Goal: Transaction & Acquisition: Purchase product/service

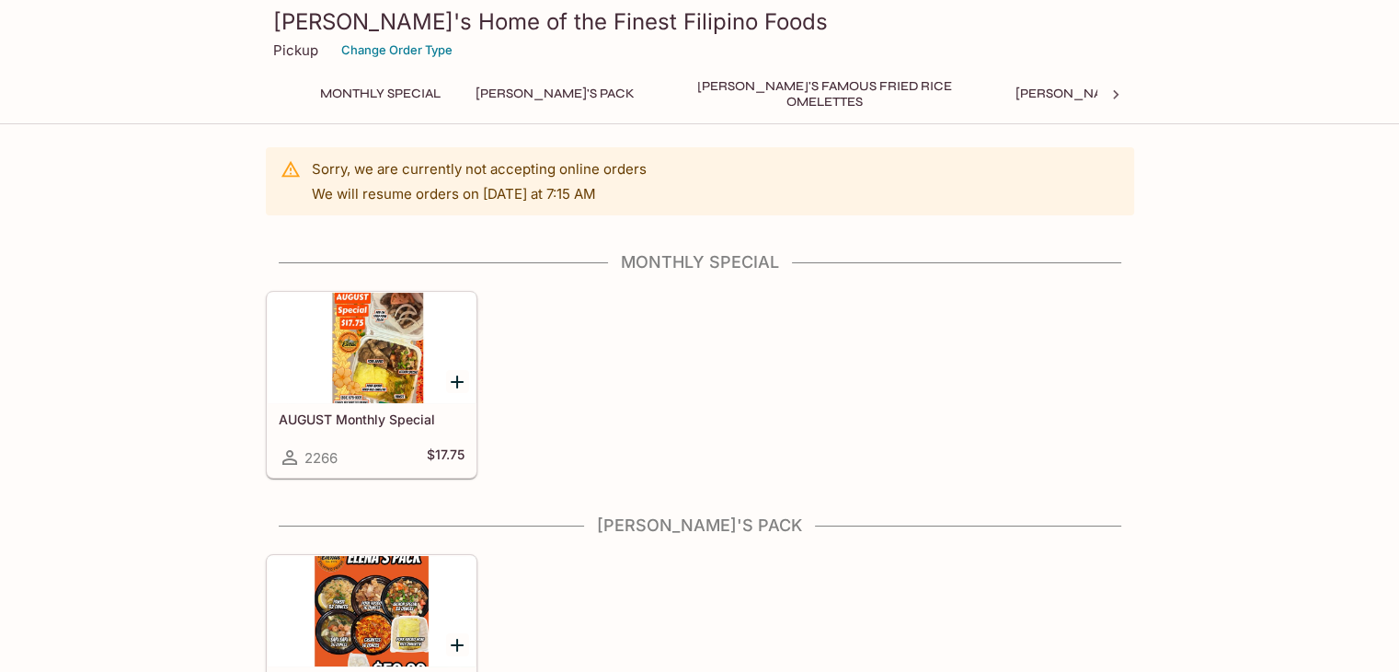
click at [353, 358] on div at bounding box center [372, 348] width 208 height 110
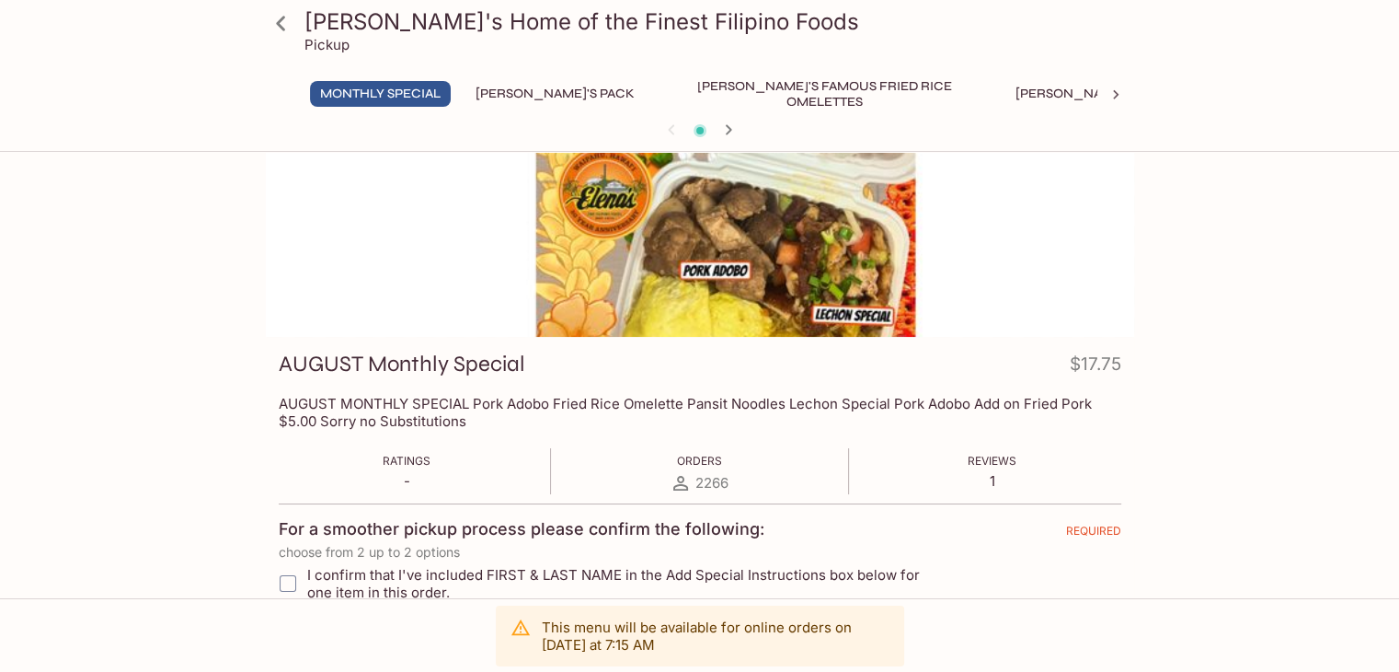
scroll to position [57, 0]
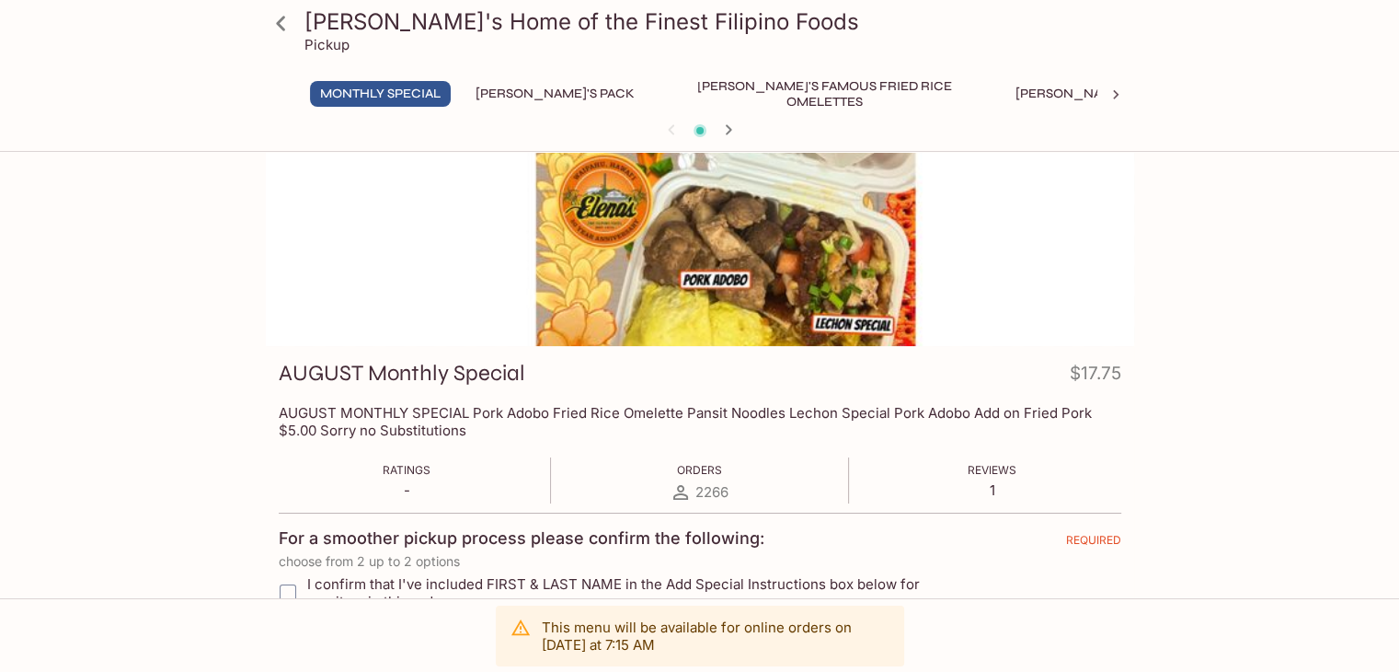
click at [811, 225] on div at bounding box center [700, 224] width 868 height 244
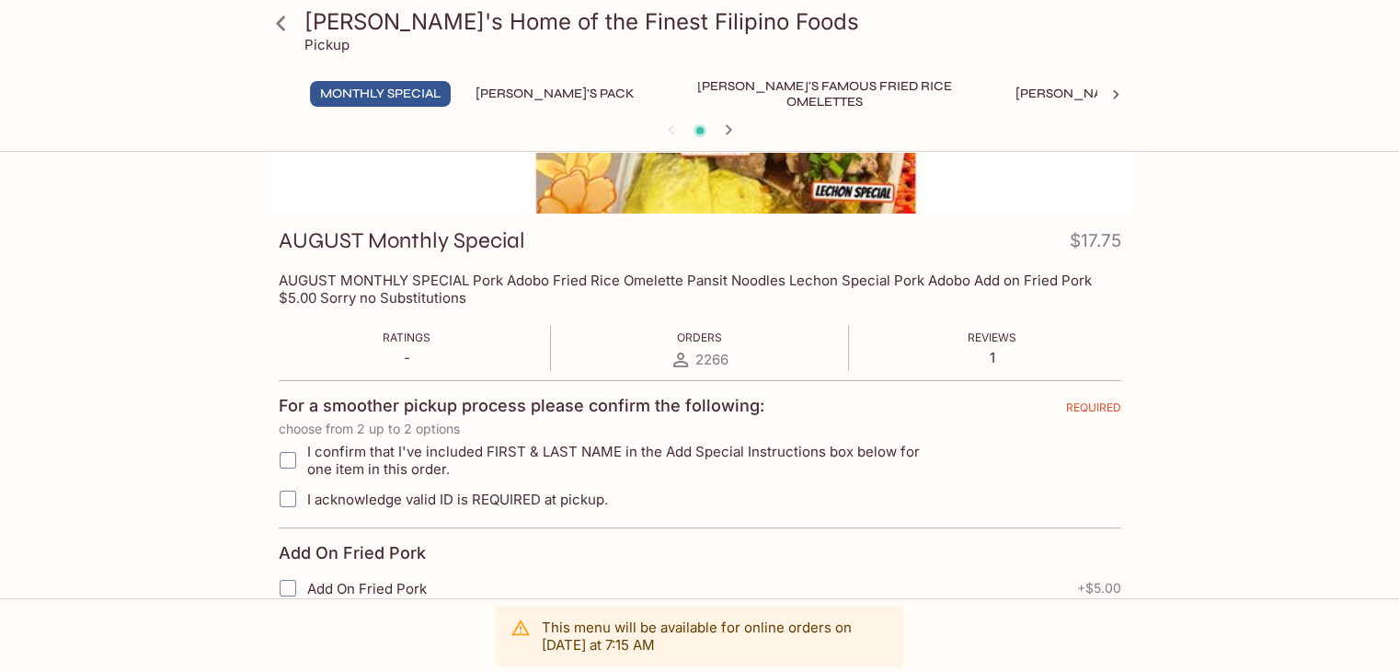
scroll to position [241, 0]
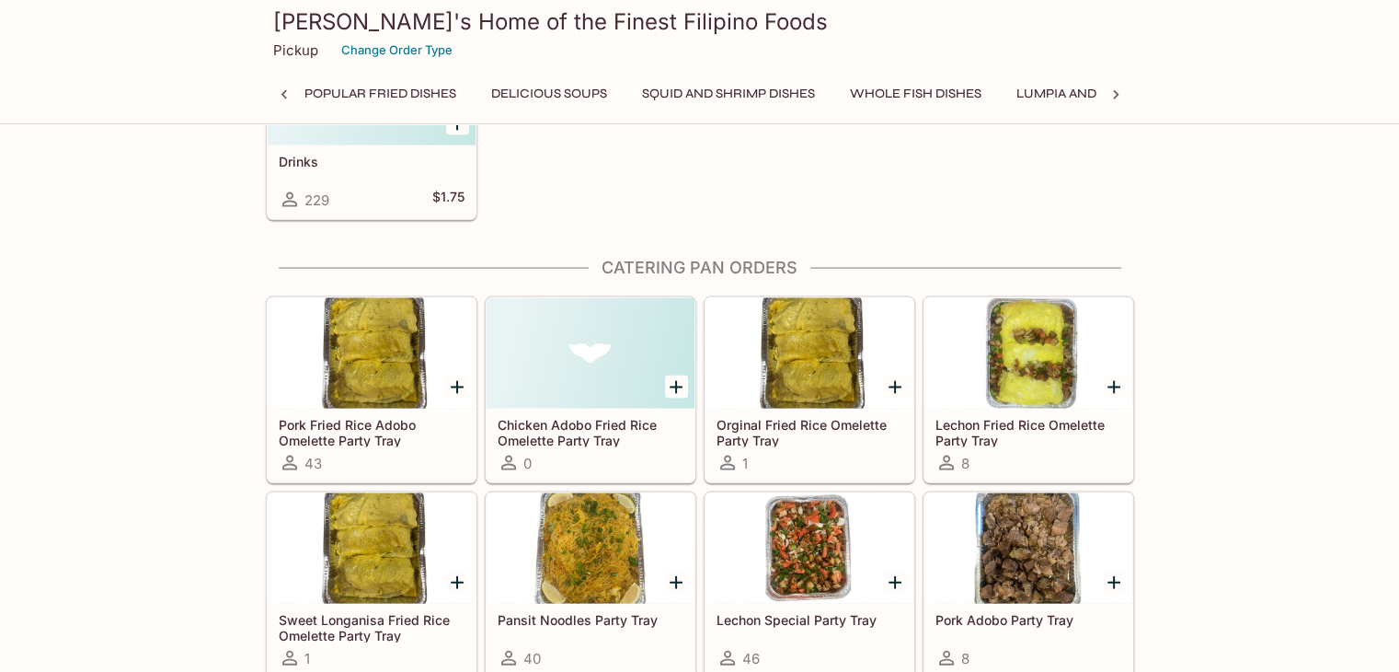
scroll to position [0, 1236]
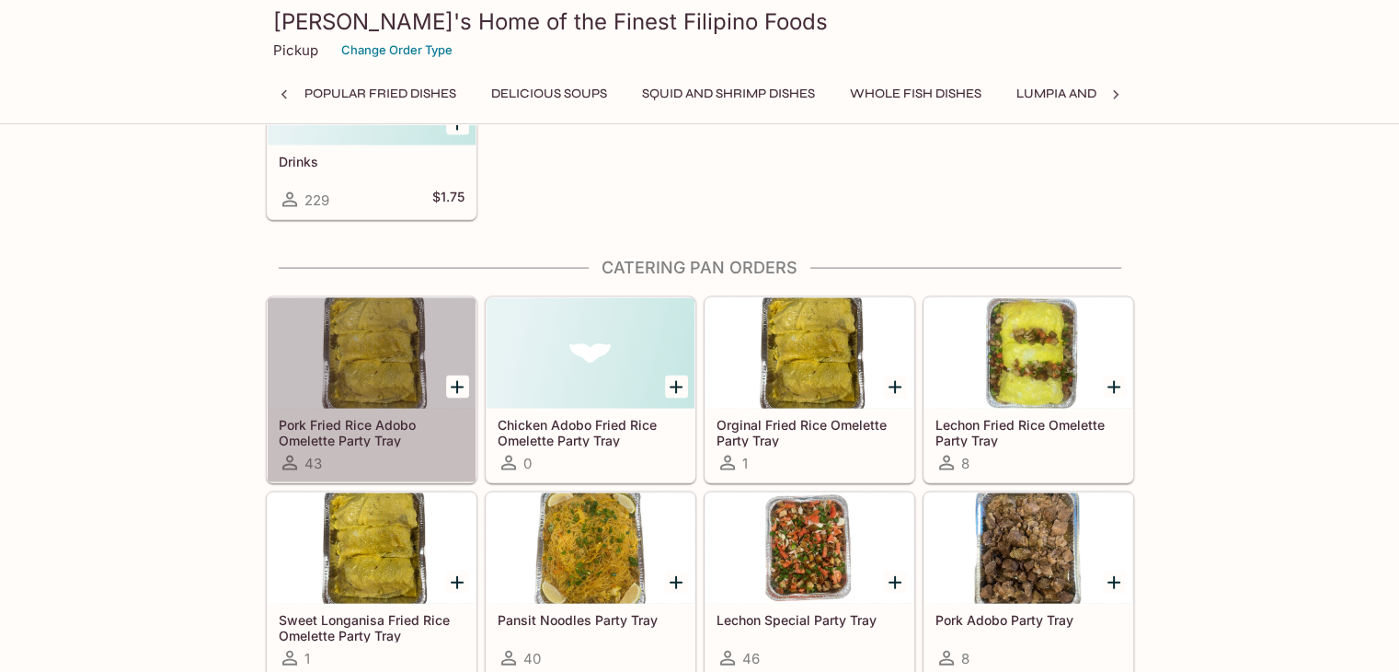
click at [372, 318] on div at bounding box center [372, 353] width 208 height 110
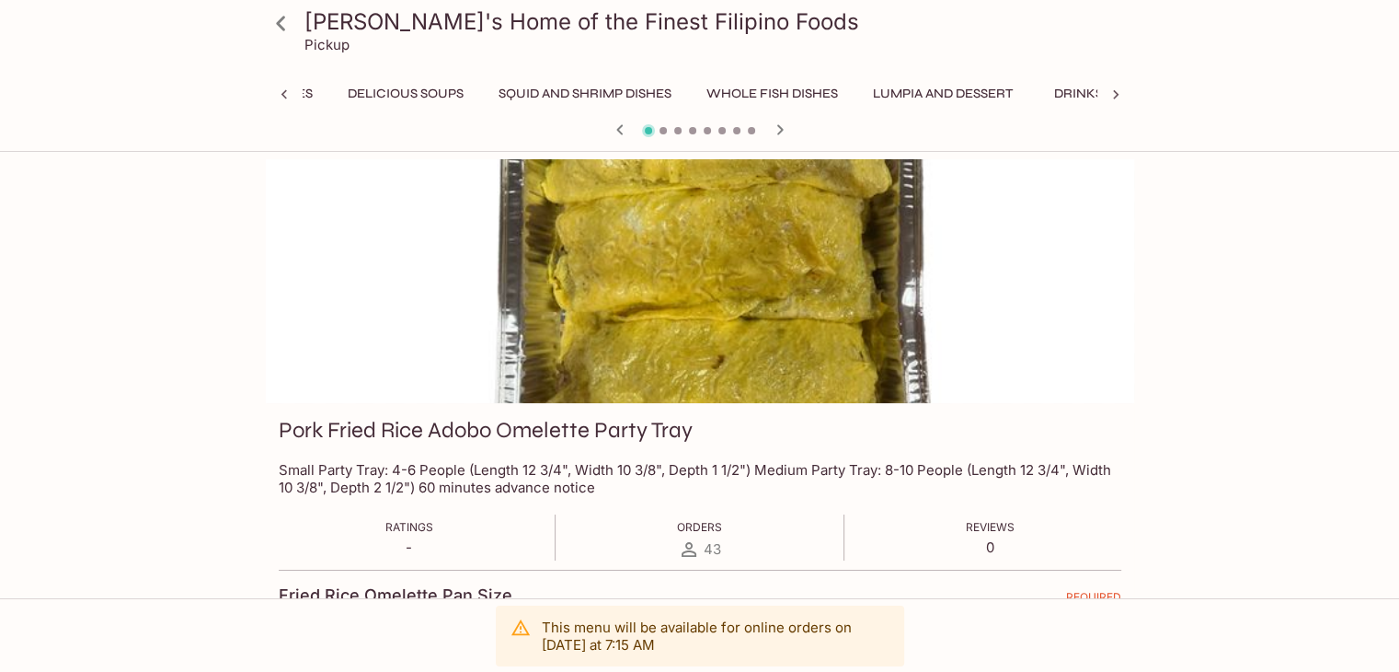
scroll to position [0, 1422]
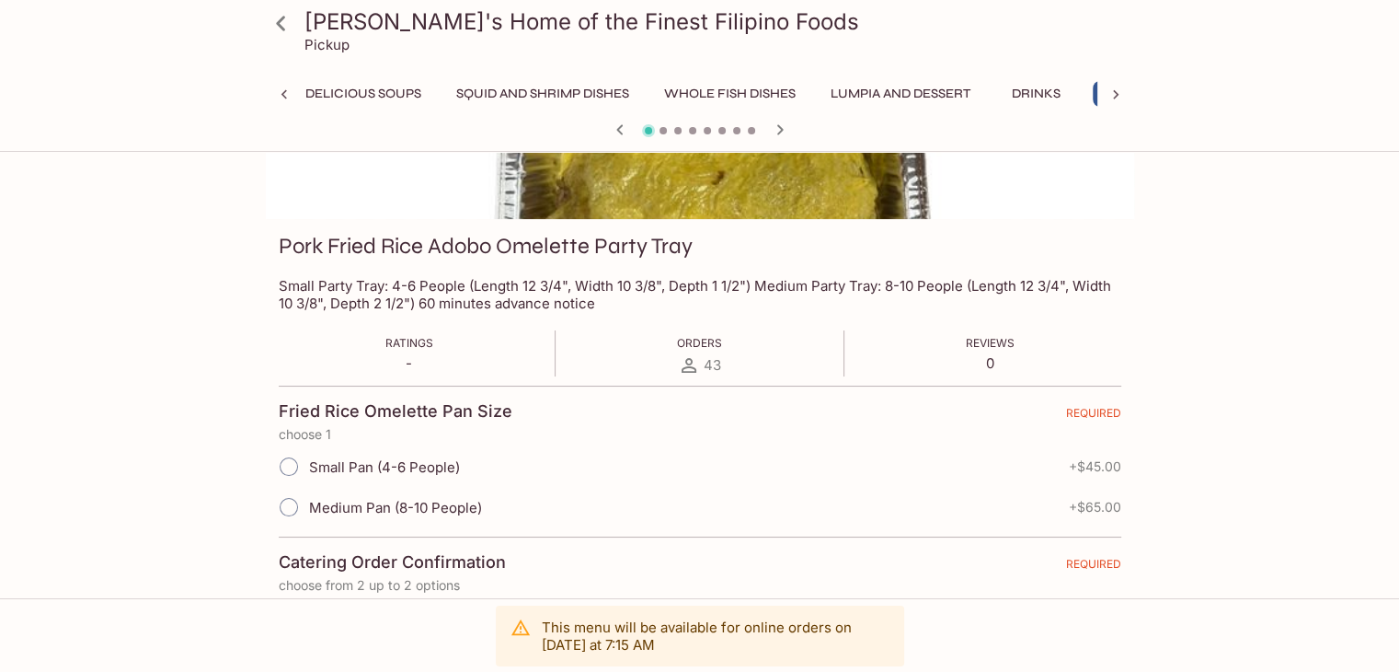
click at [295, 466] on input "Small Pan (4-6 People)" at bounding box center [289, 466] width 39 height 39
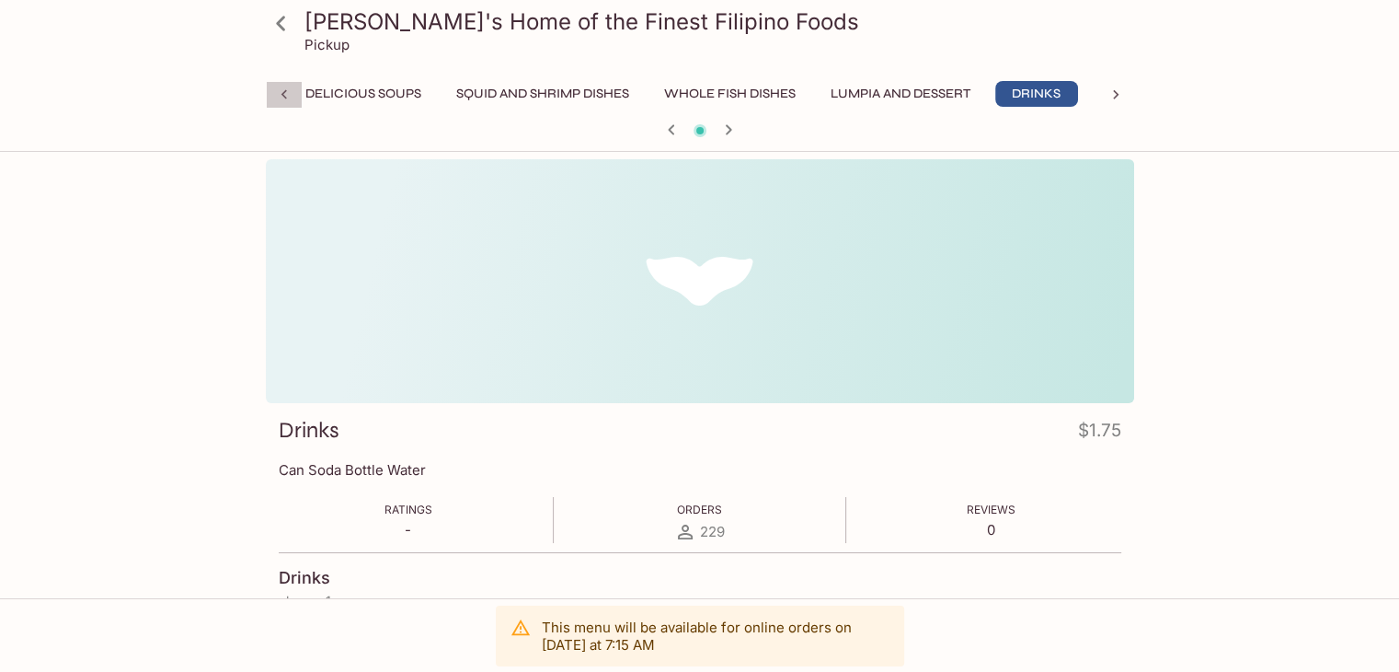
click at [286, 96] on icon at bounding box center [284, 95] width 18 height 18
click at [535, 86] on button "Ala Carte Favorite Filipino Dishes" at bounding box center [665, 94] width 261 height 26
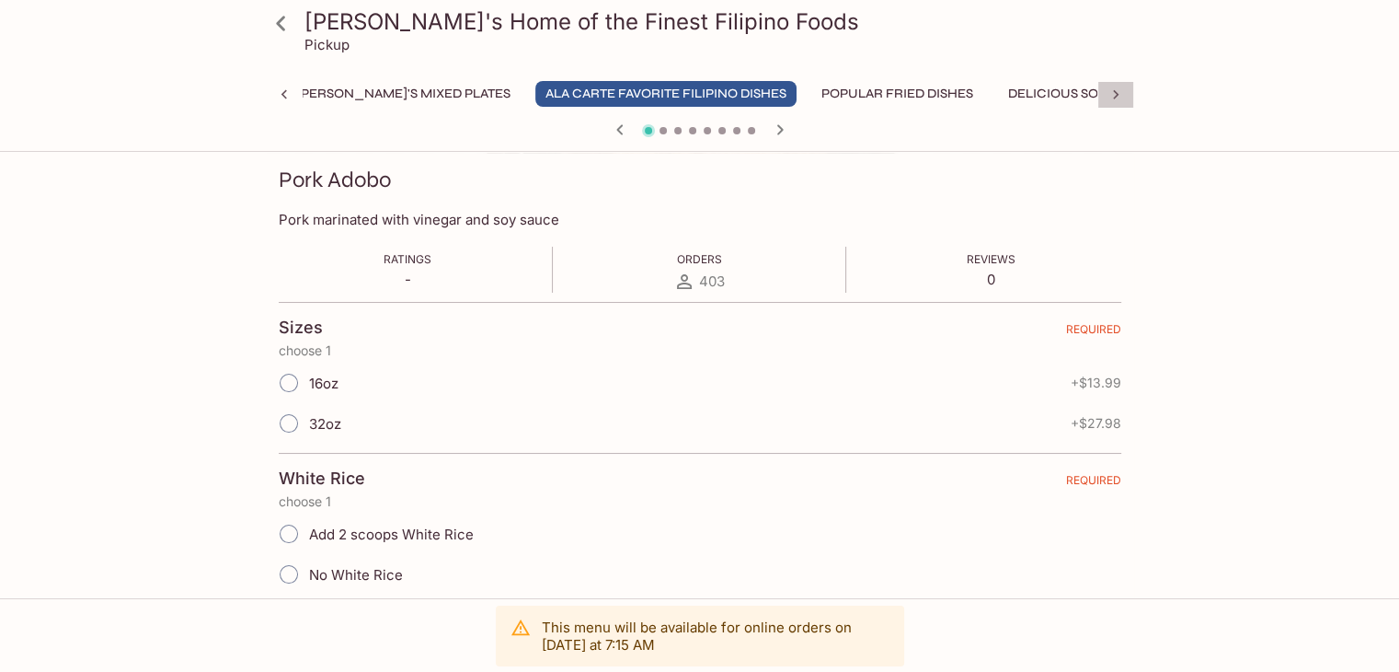
click at [1111, 98] on icon at bounding box center [1116, 95] width 18 height 18
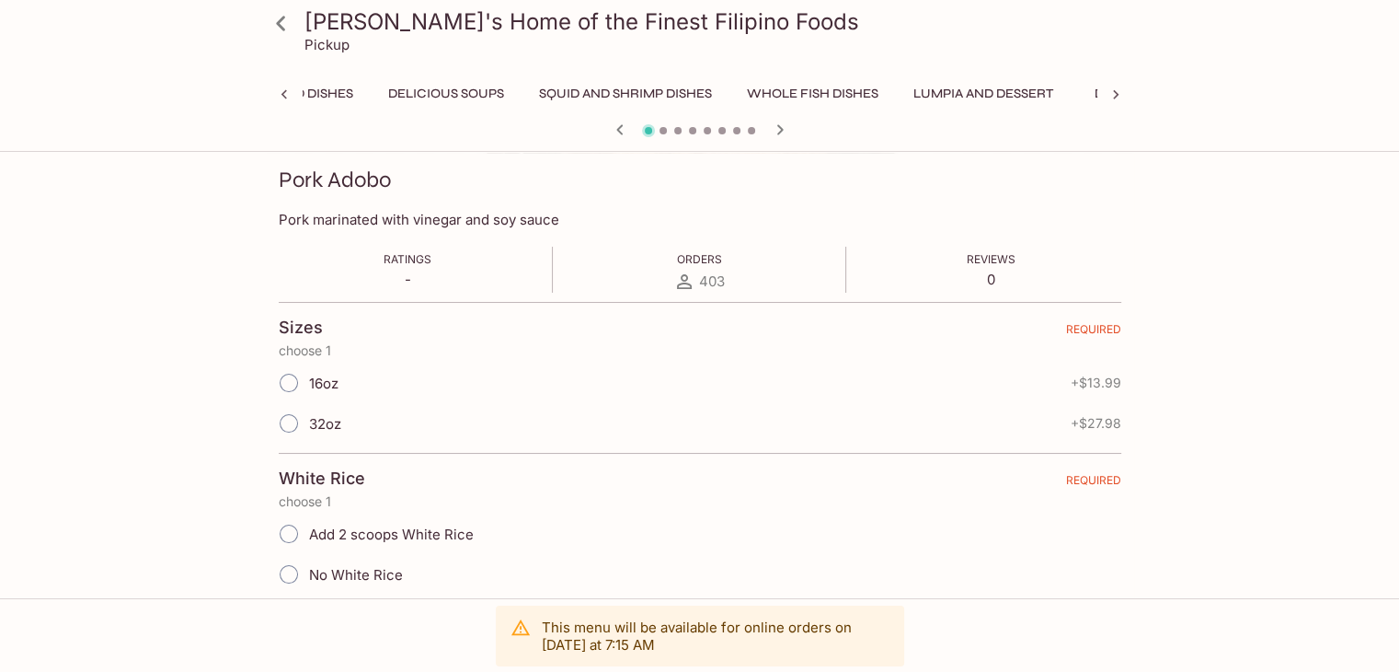
scroll to position [0, 1422]
click at [1093, 95] on button "Catering Pan Orders" at bounding box center [1178, 94] width 171 height 26
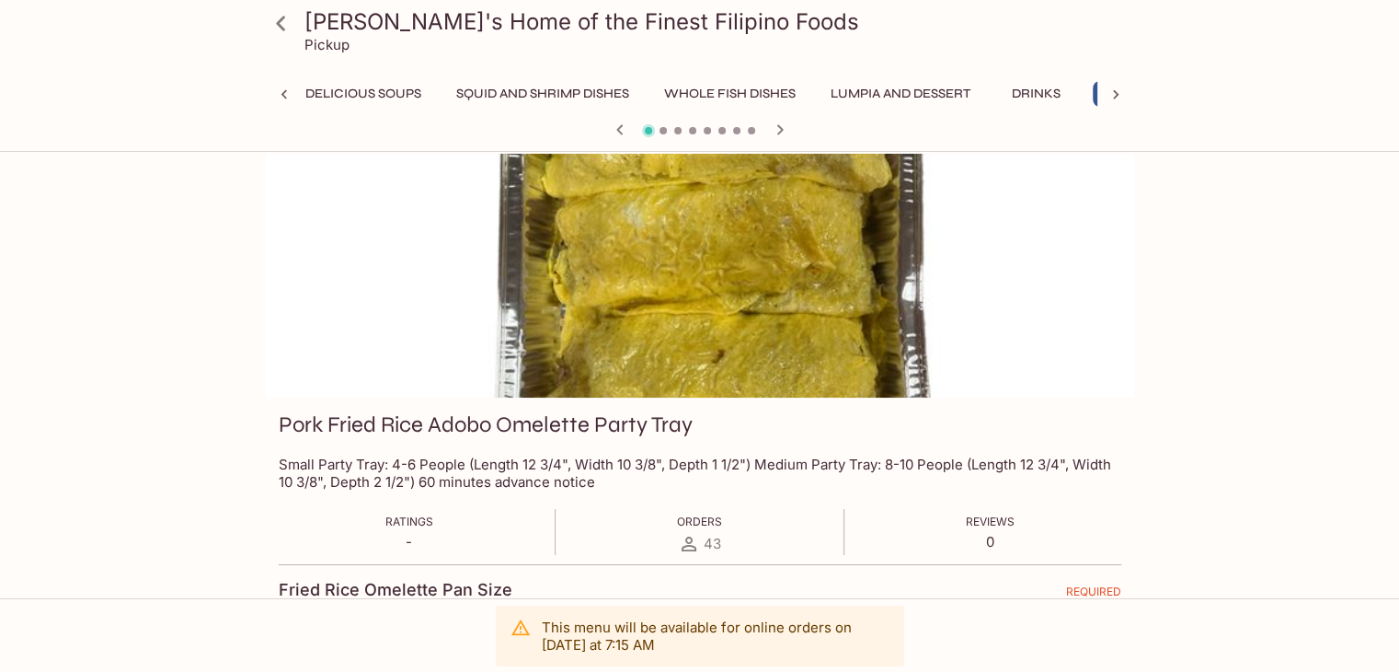
scroll to position [0, 0]
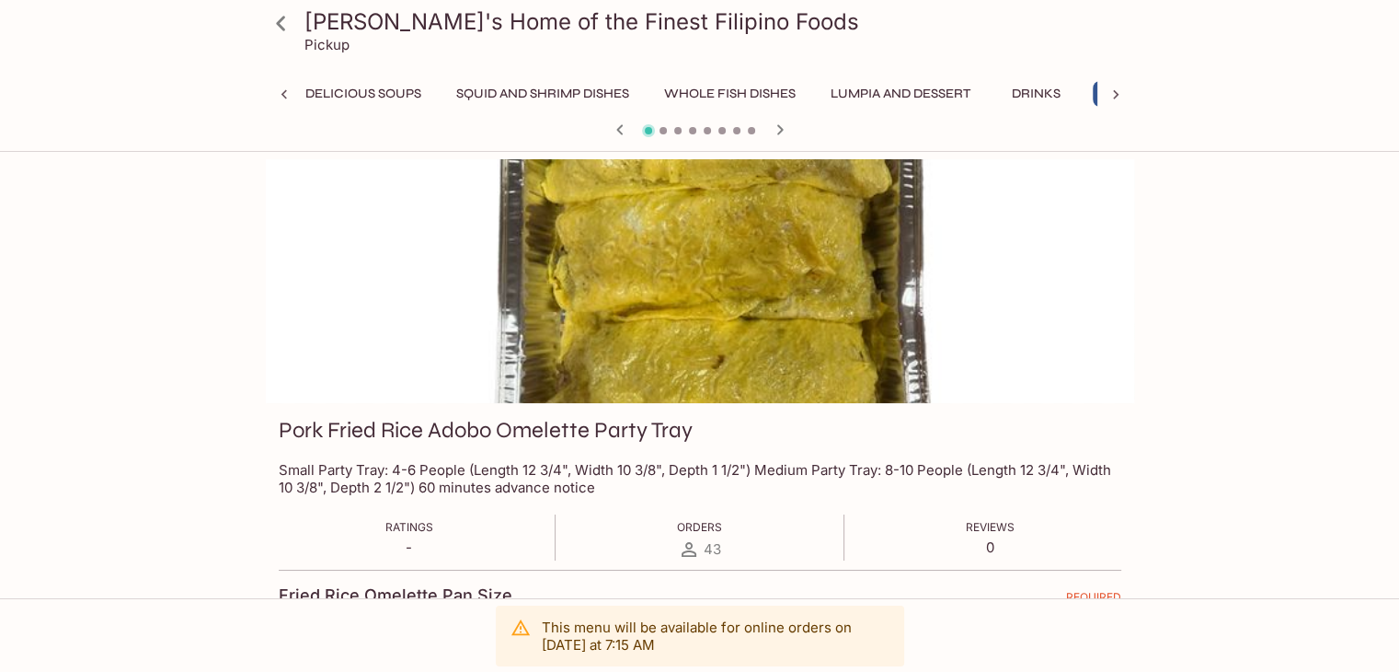
click at [287, 34] on icon at bounding box center [281, 23] width 32 height 32
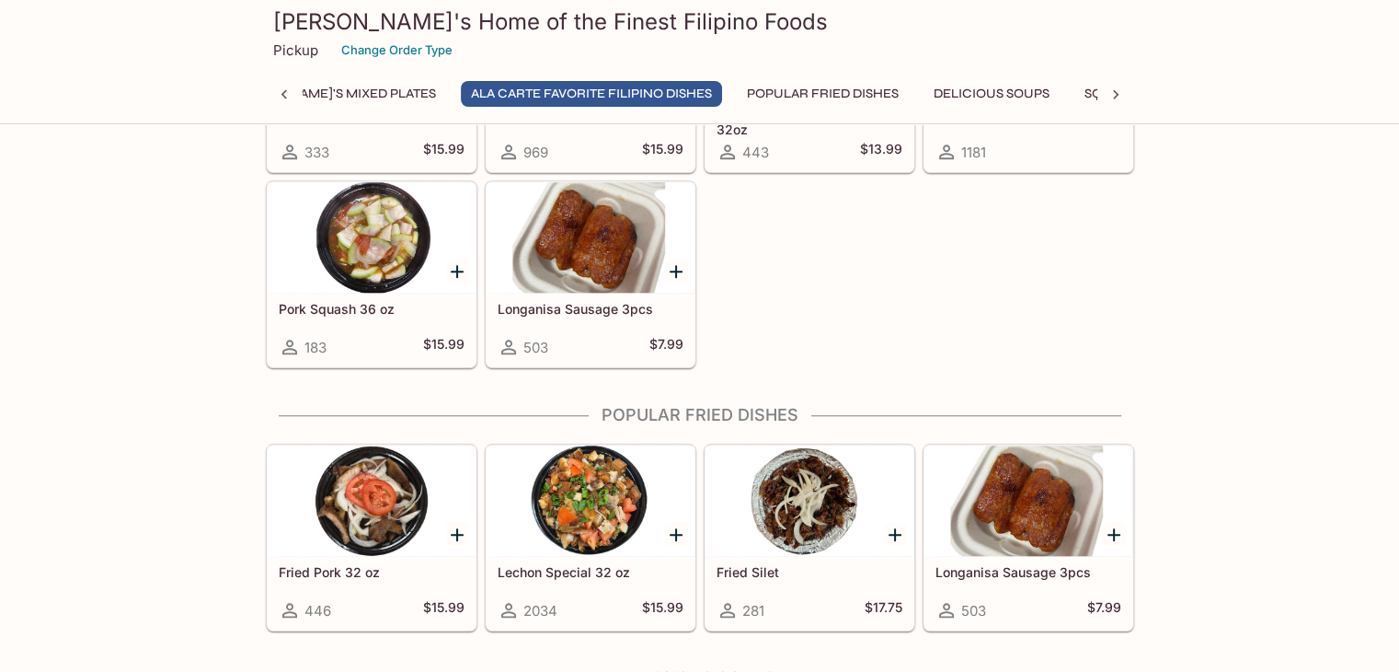
scroll to position [0, 774]
click at [757, 96] on button "Popular Fried Dishes" at bounding box center [843, 94] width 172 height 26
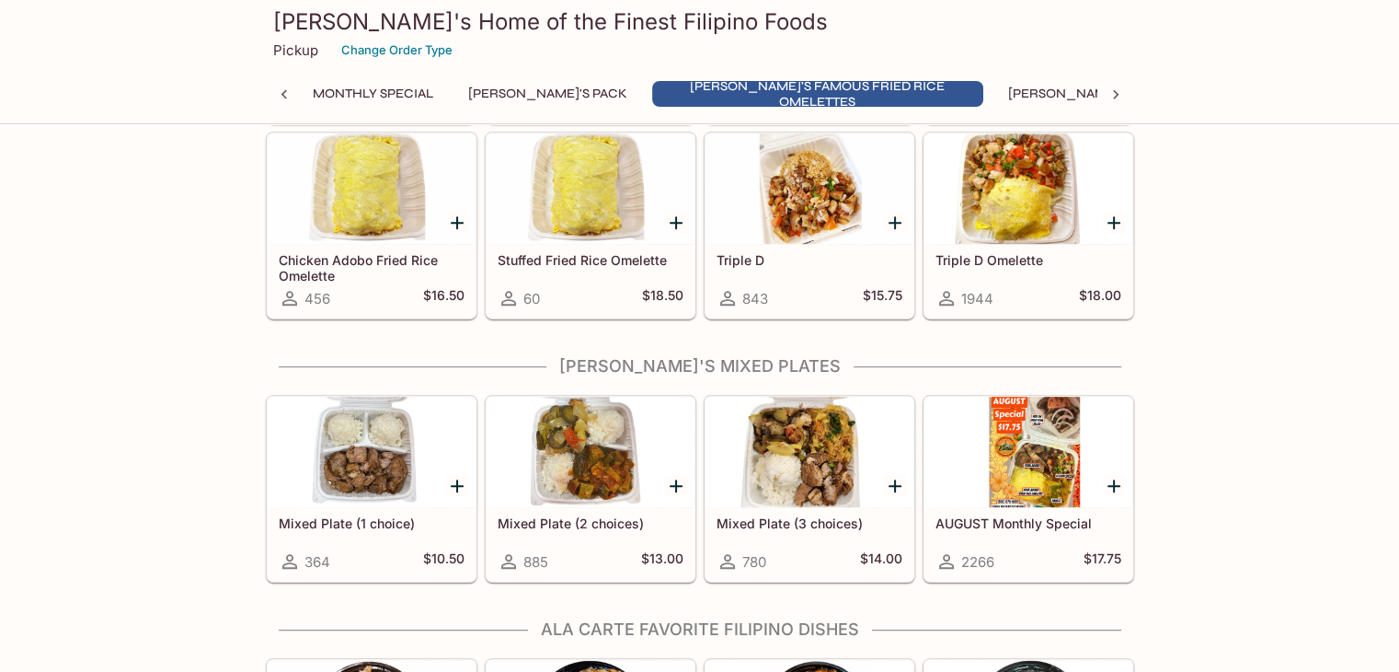
scroll to position [887, 0]
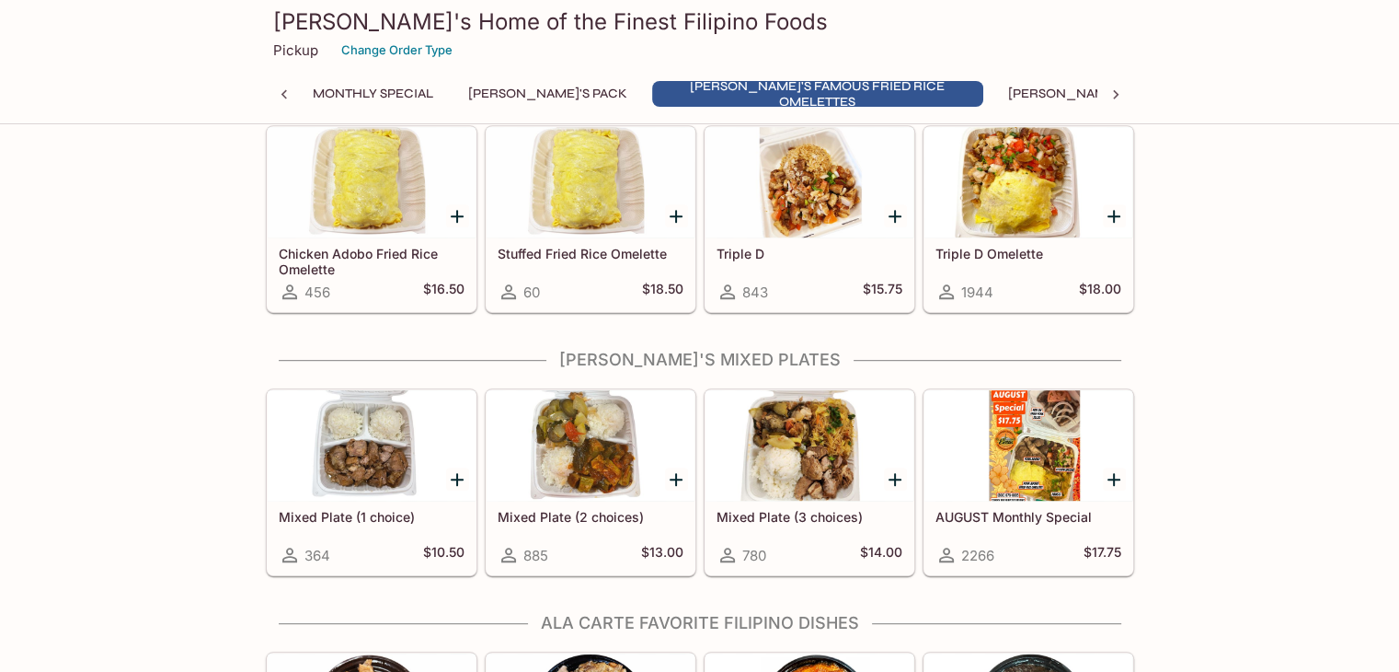
click at [767, 470] on div at bounding box center [810, 445] width 208 height 110
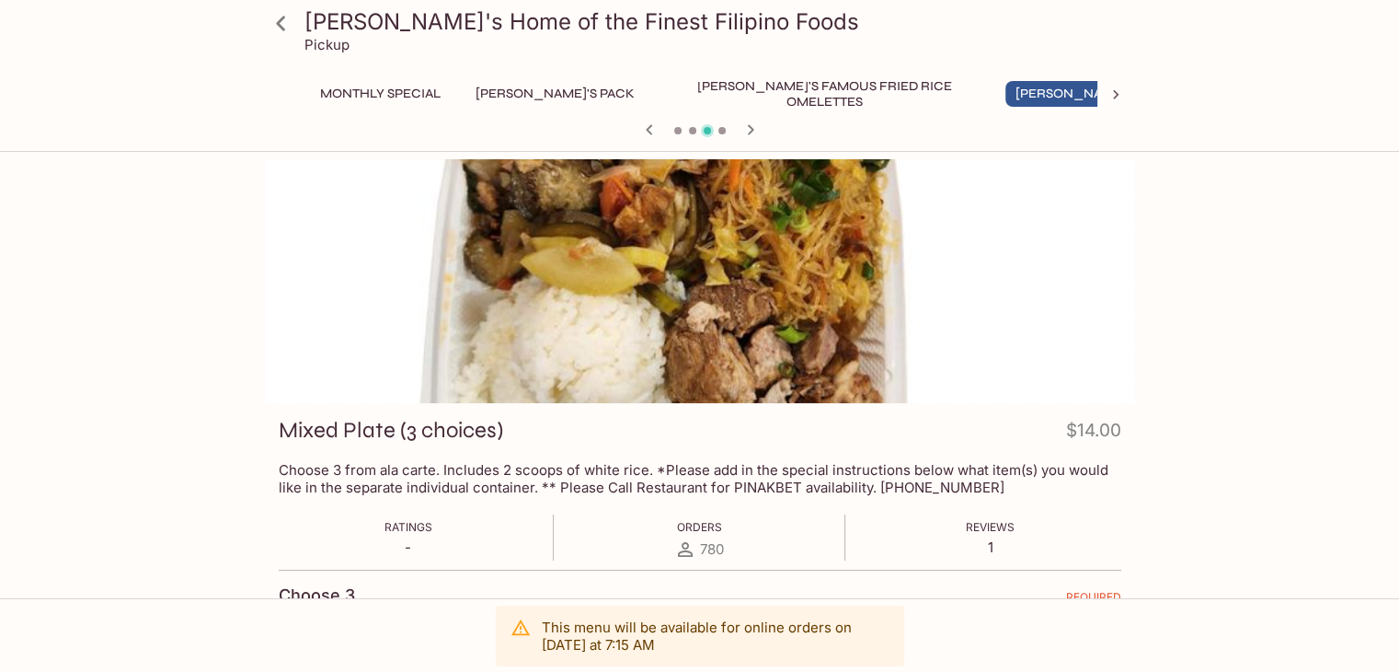
click at [1113, 94] on icon at bounding box center [1116, 95] width 18 height 18
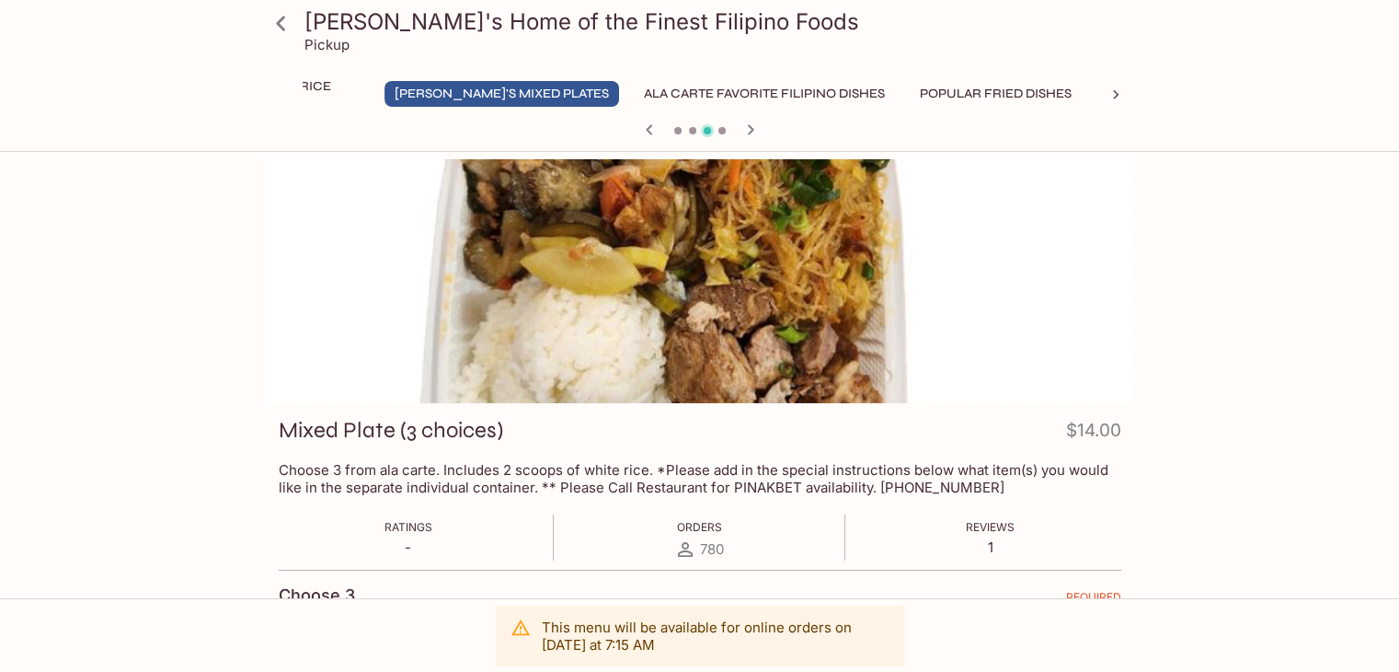
scroll to position [0, 703]
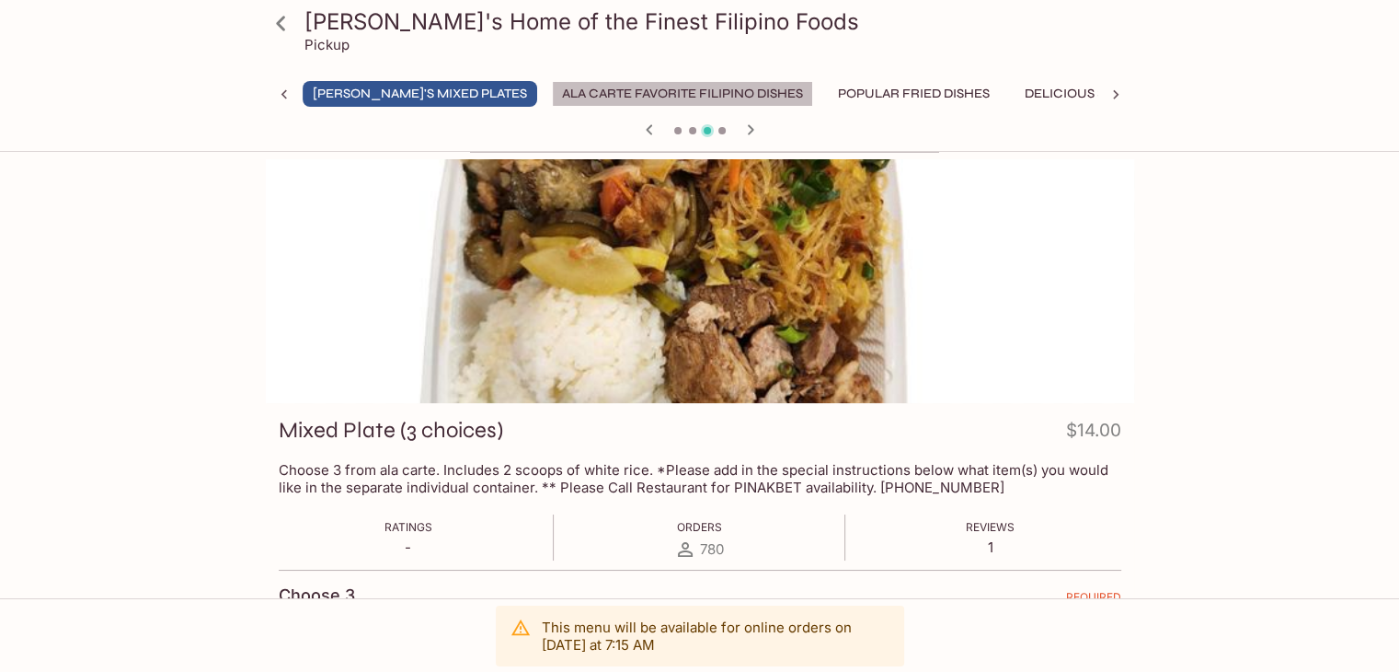
click at [552, 93] on button "Ala Carte Favorite Filipino Dishes" at bounding box center [682, 94] width 261 height 26
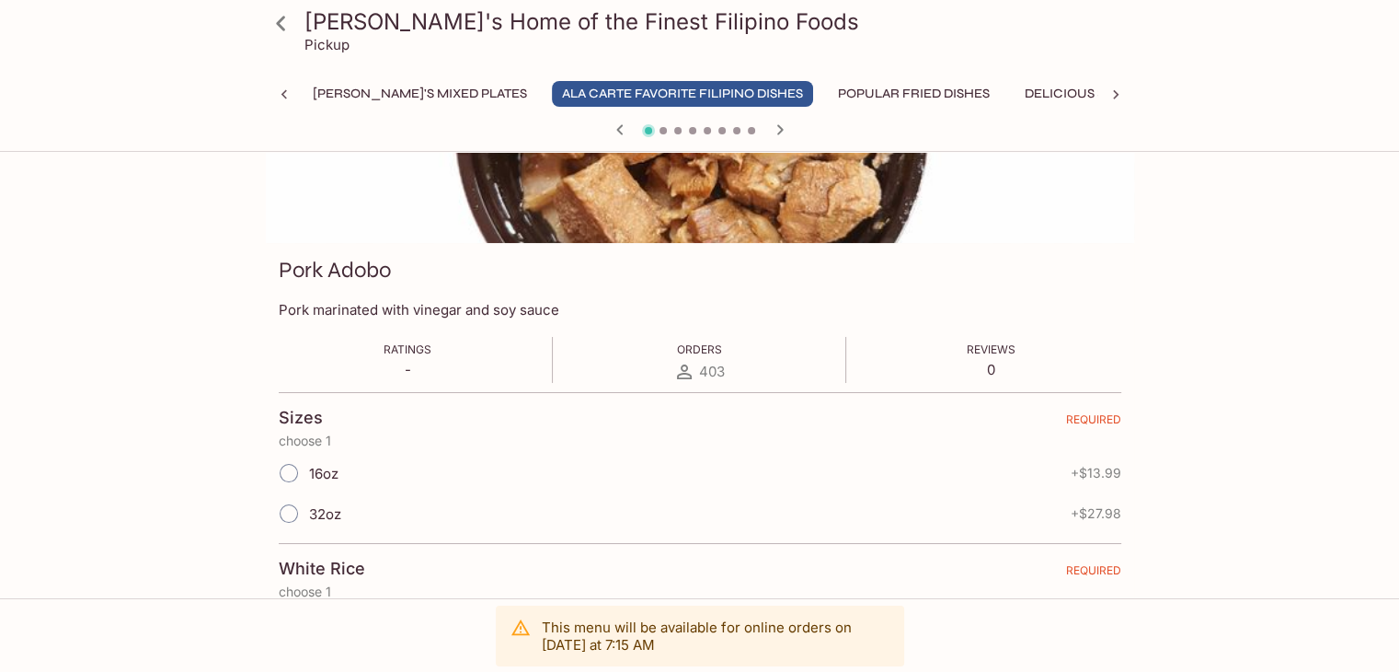
scroll to position [66, 0]
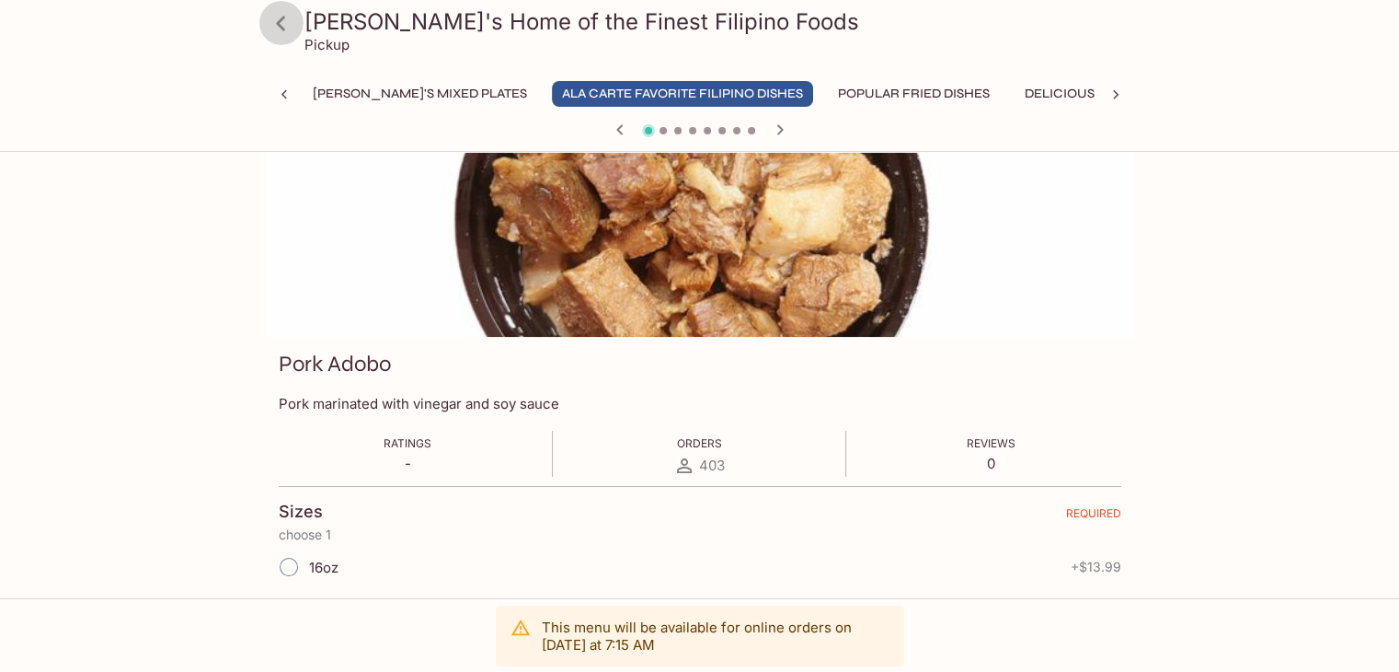
click at [276, 27] on icon at bounding box center [281, 23] width 32 height 32
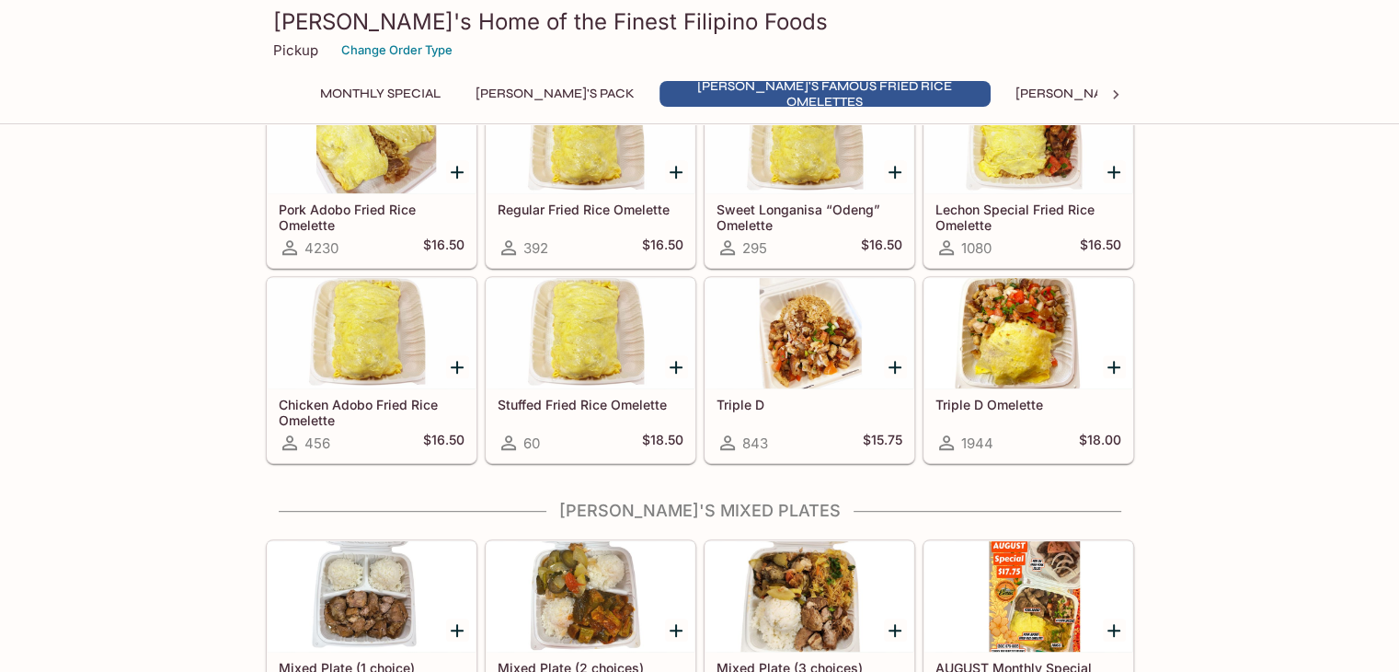
scroll to position [1196, 0]
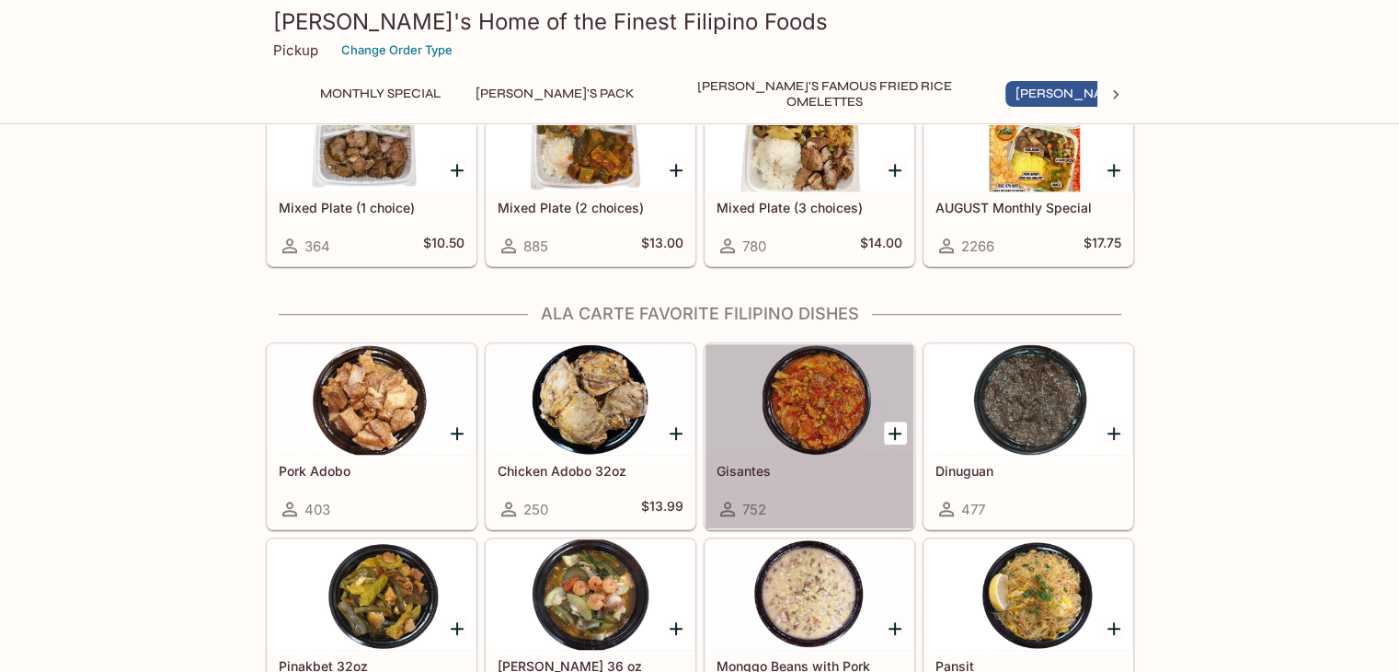
click at [824, 430] on div at bounding box center [810, 399] width 208 height 110
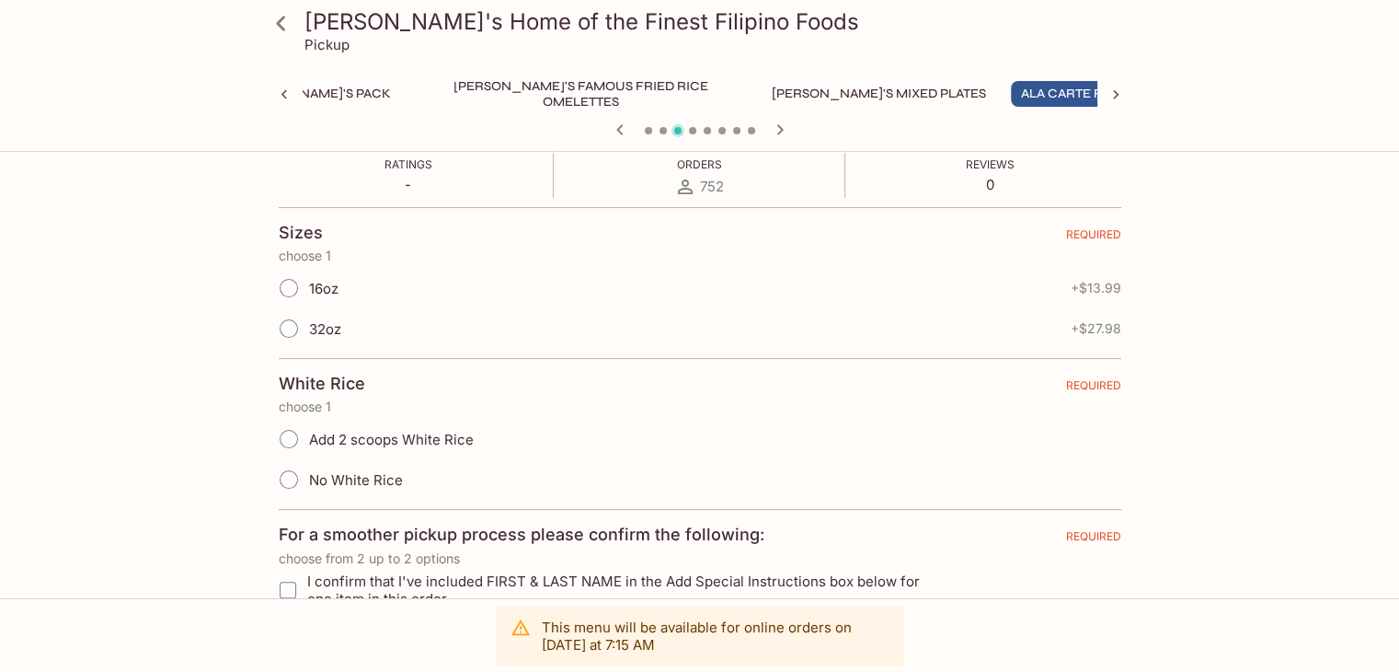
scroll to position [368, 0]
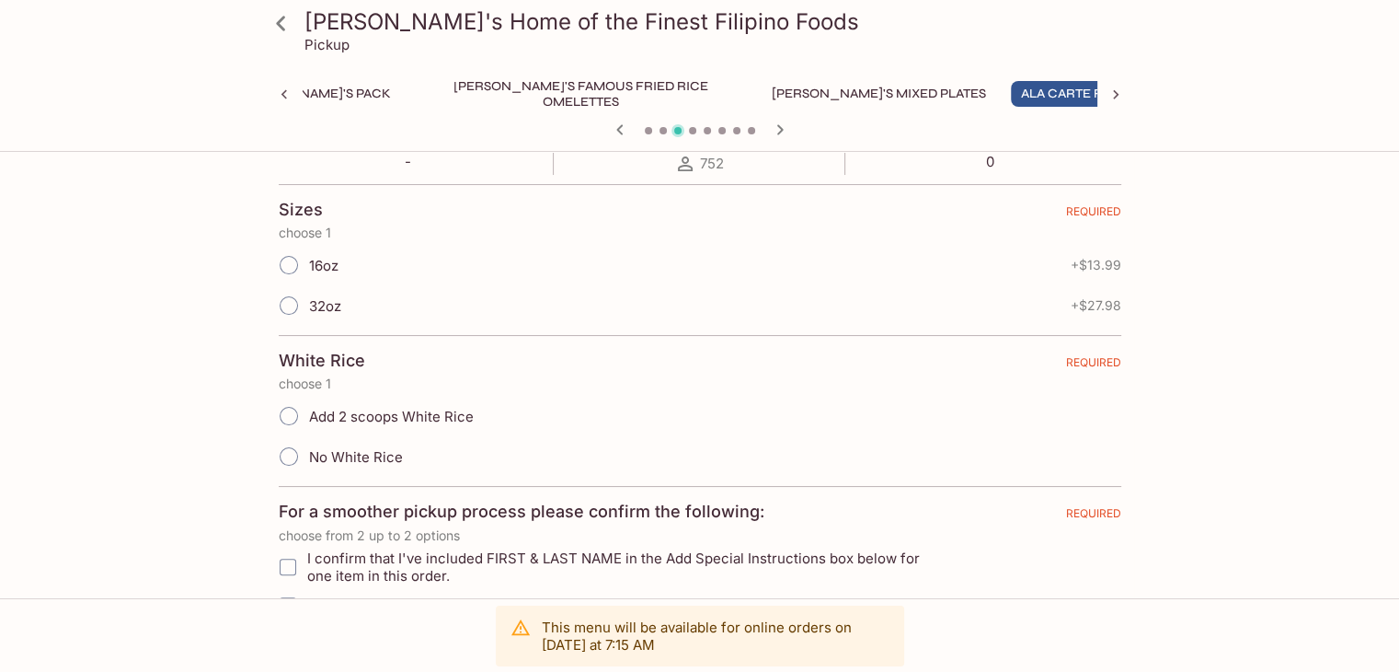
click at [1126, 92] on div at bounding box center [1116, 95] width 37 height 28
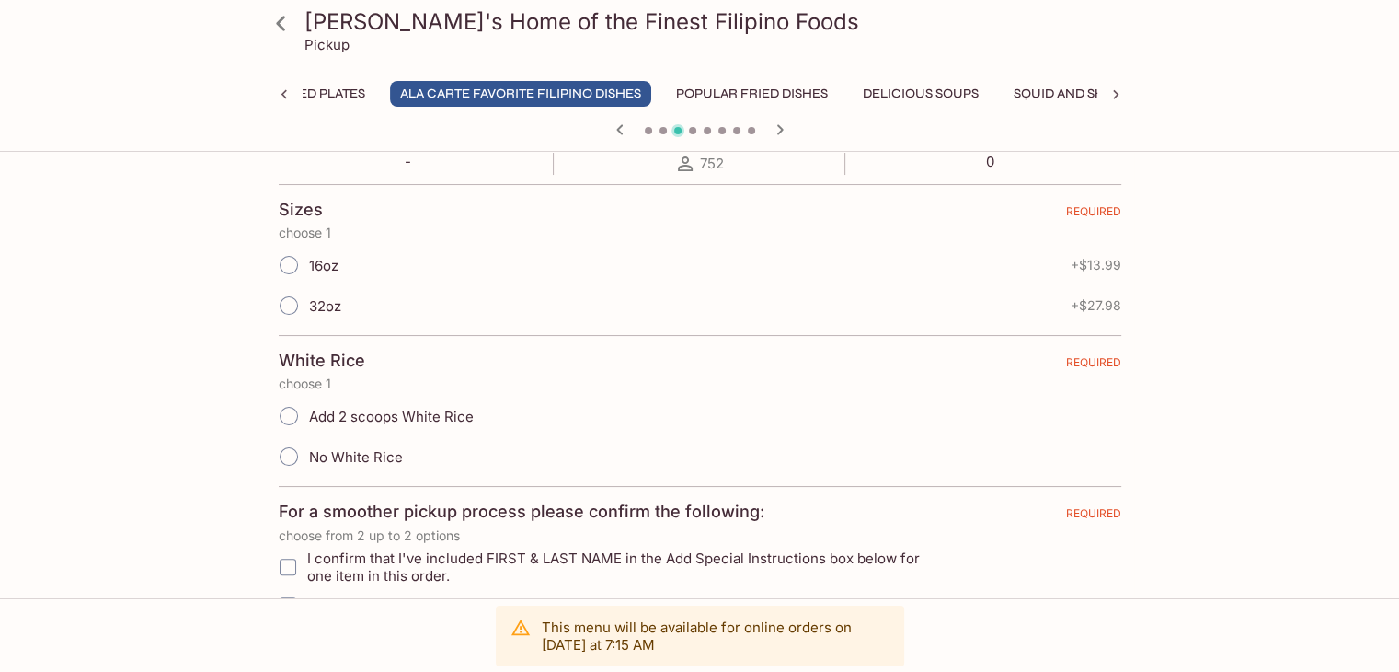
scroll to position [0, 947]
click at [1121, 98] on icon at bounding box center [1116, 95] width 18 height 18
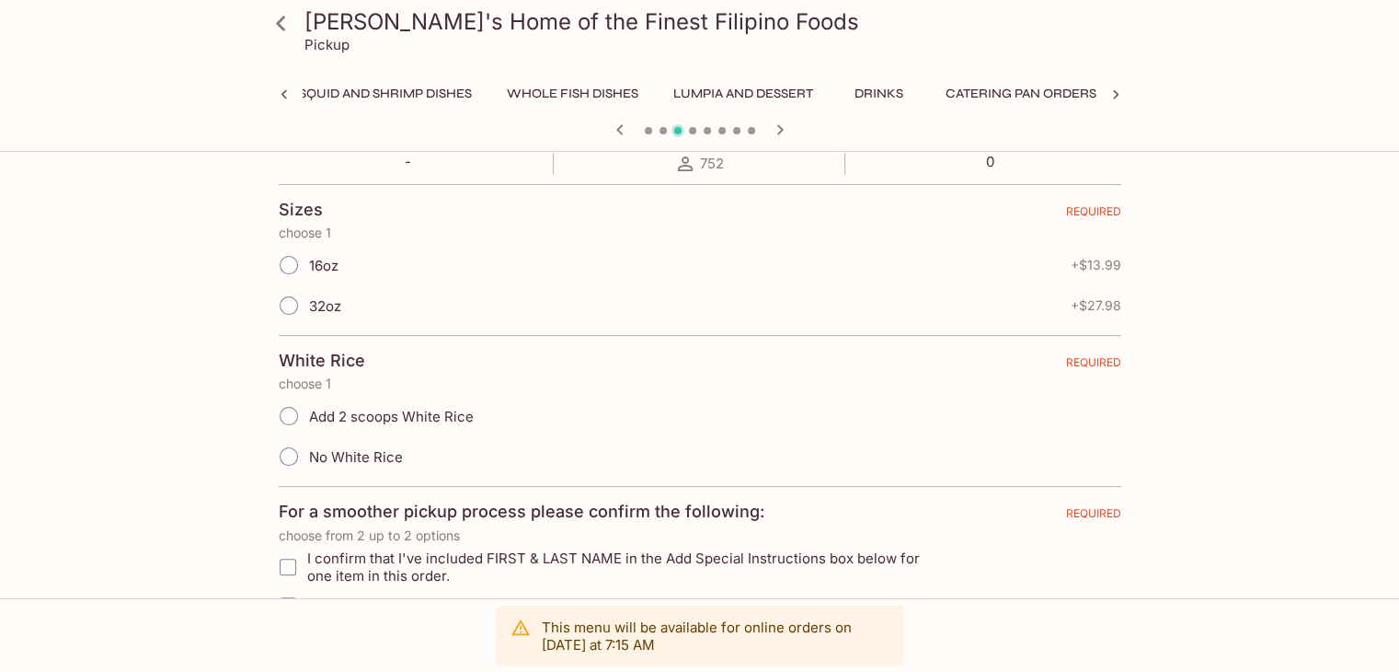
scroll to position [0, 1580]
click at [936, 92] on button "Catering Pan Orders" at bounding box center [1021, 94] width 171 height 26
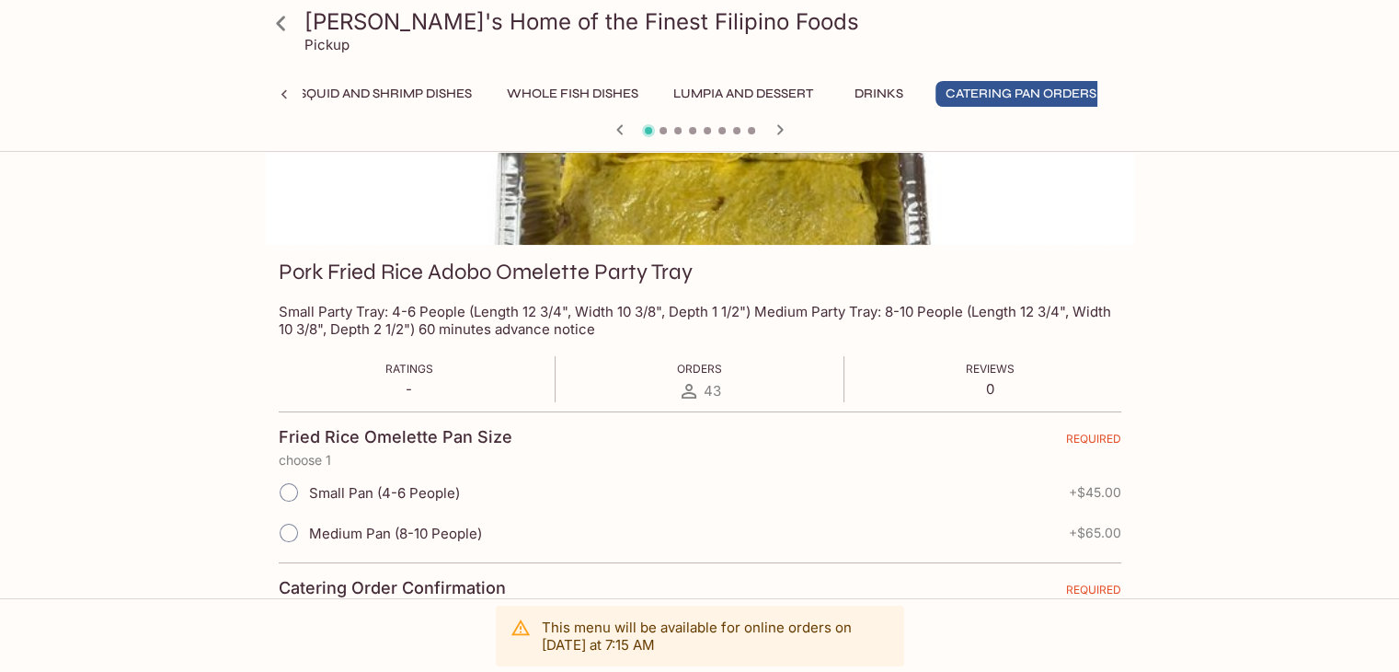
scroll to position [302, 0]
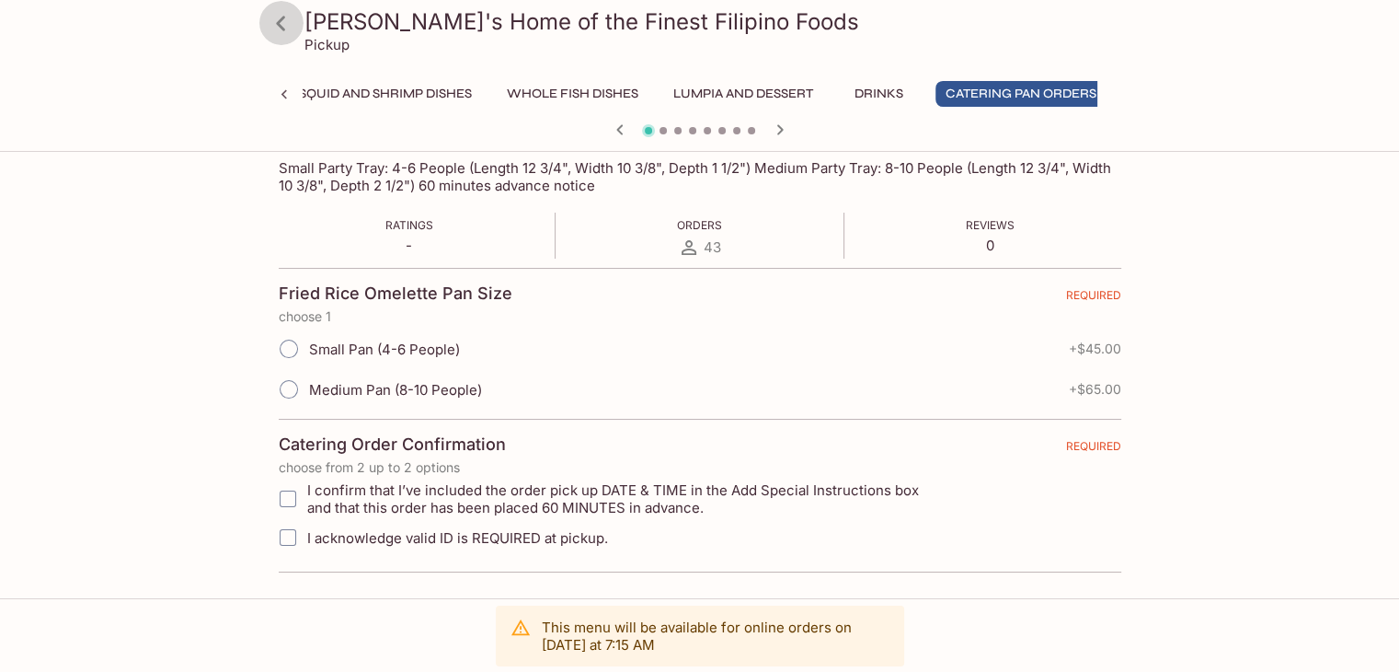
click at [294, 26] on icon at bounding box center [281, 23] width 32 height 32
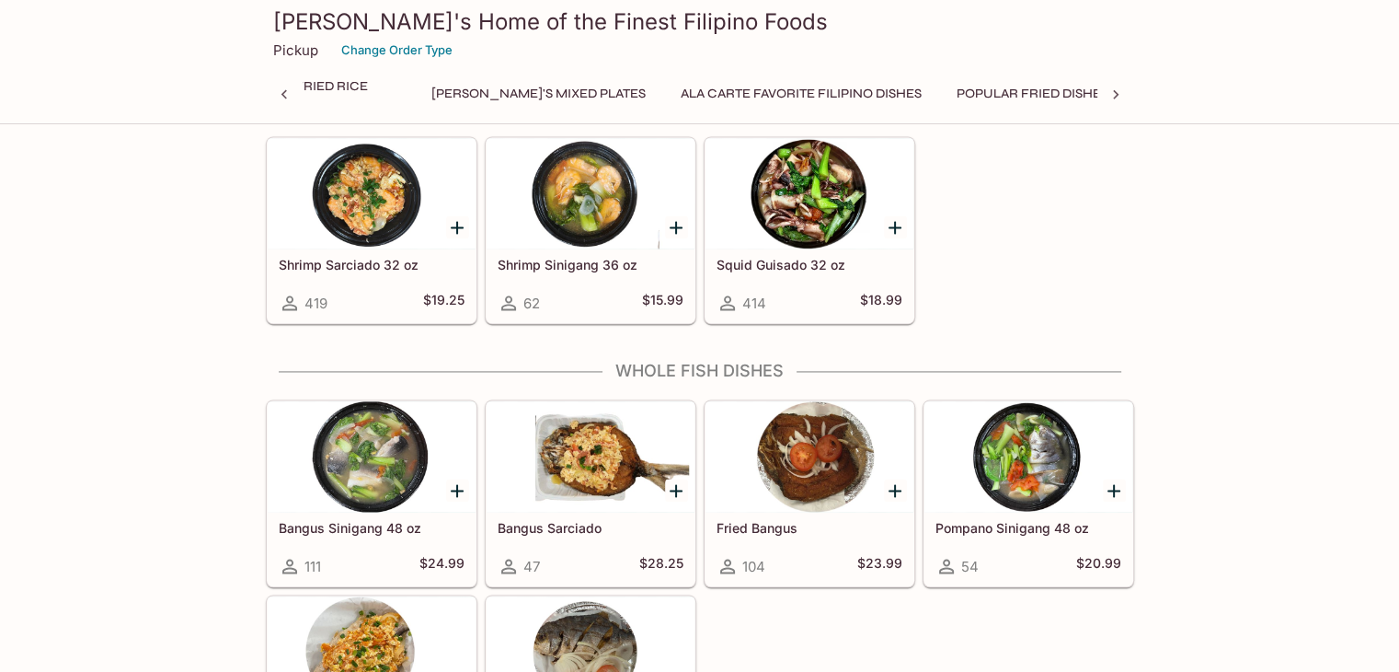
scroll to position [2944, 0]
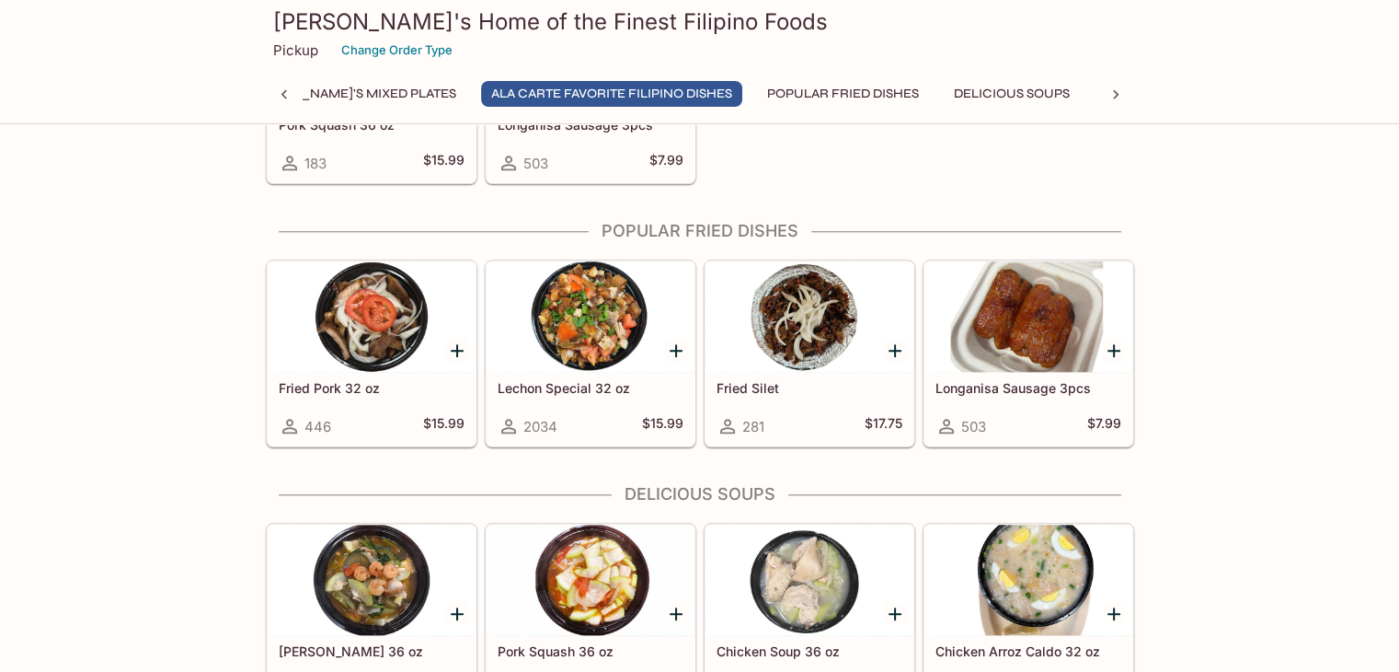
click at [598, 330] on div at bounding box center [591, 316] width 208 height 110
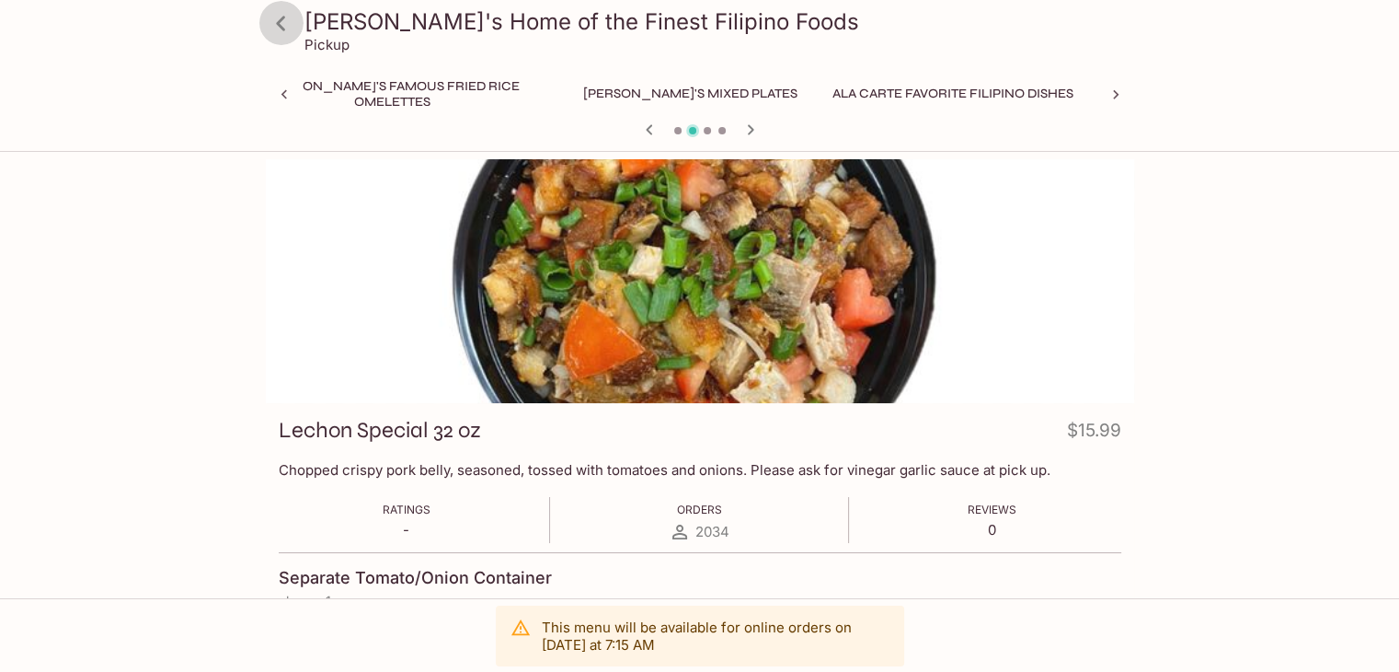
click at [287, 32] on icon at bounding box center [281, 23] width 32 height 32
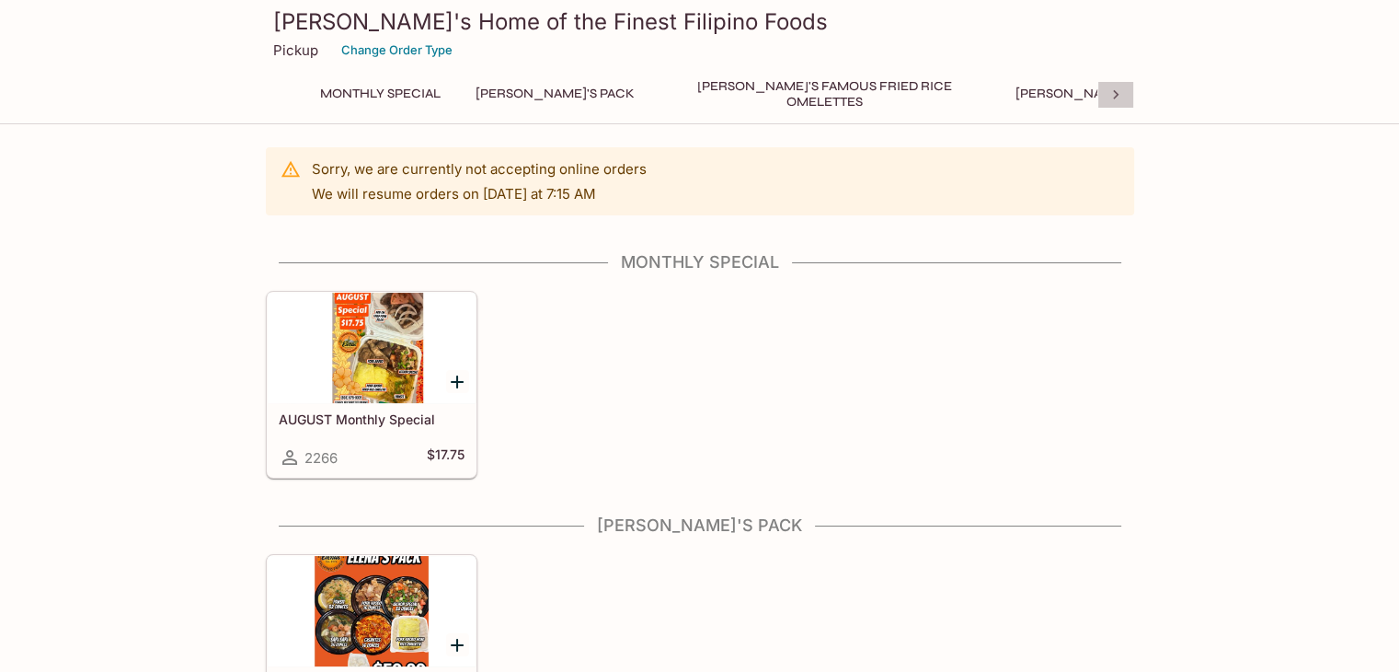
click at [1117, 89] on icon at bounding box center [1116, 95] width 18 height 18
click at [1109, 98] on button "Catering Pan Orders" at bounding box center [1194, 94] width 171 height 26
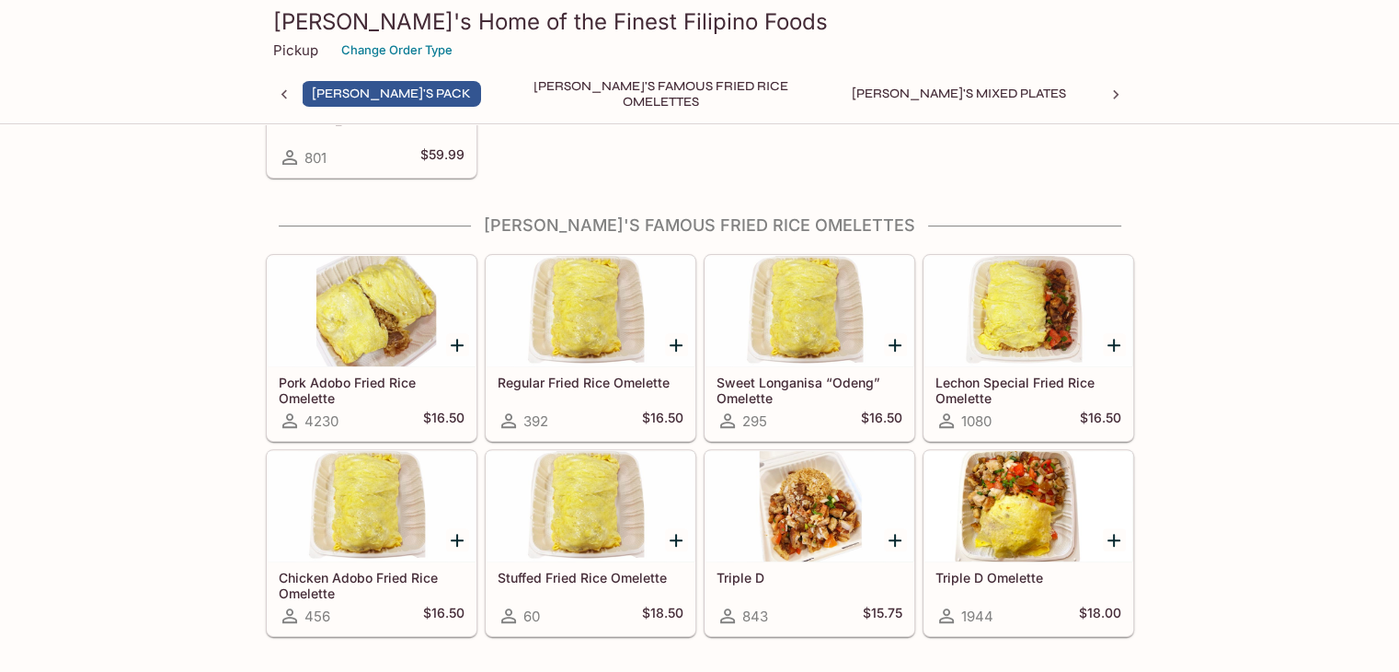
click at [1116, 97] on icon at bounding box center [1116, 95] width 18 height 18
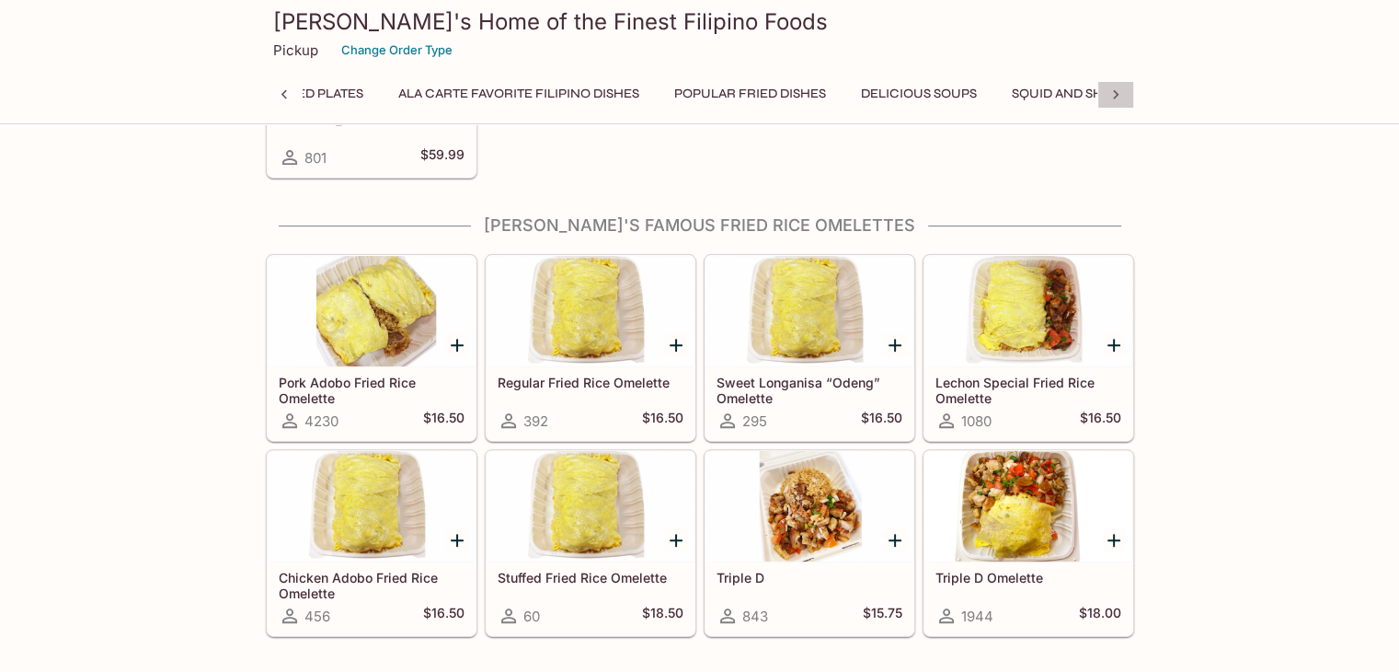
click at [1116, 97] on icon at bounding box center [1116, 95] width 18 height 18
click at [946, 89] on button "Catering Pan Orders" at bounding box center [1031, 94] width 171 height 26
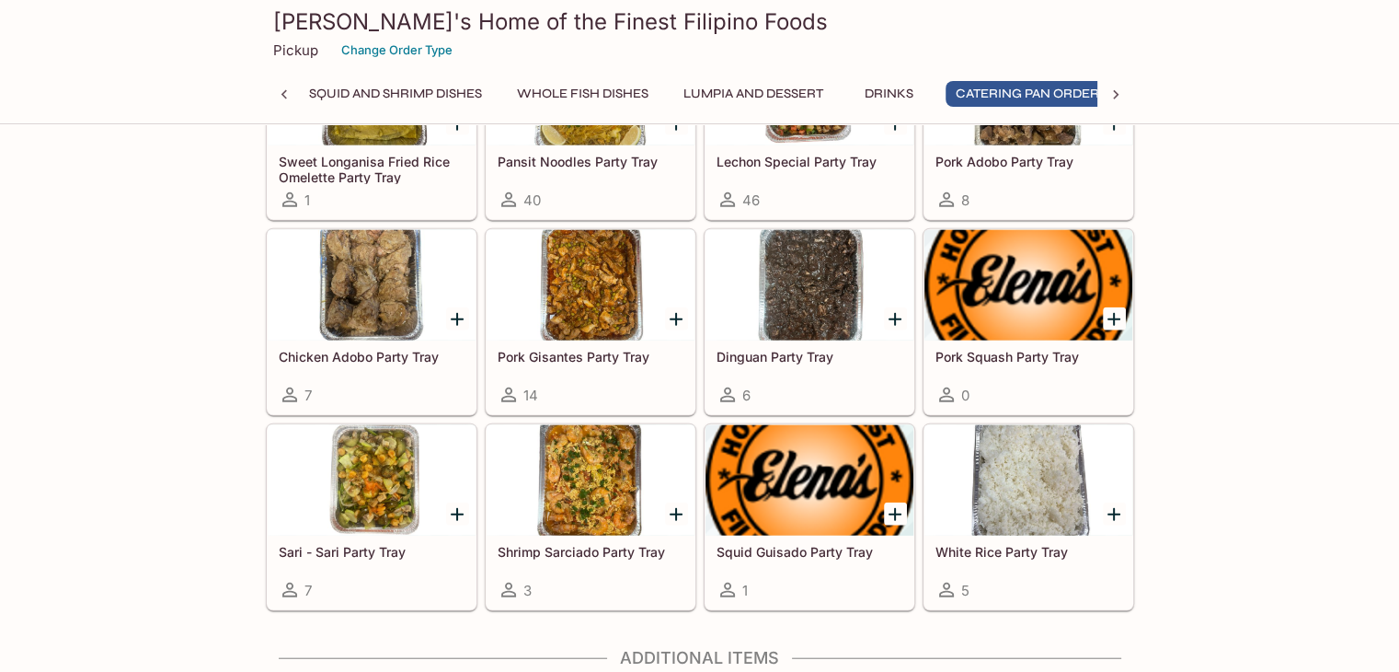
scroll to position [4243, 0]
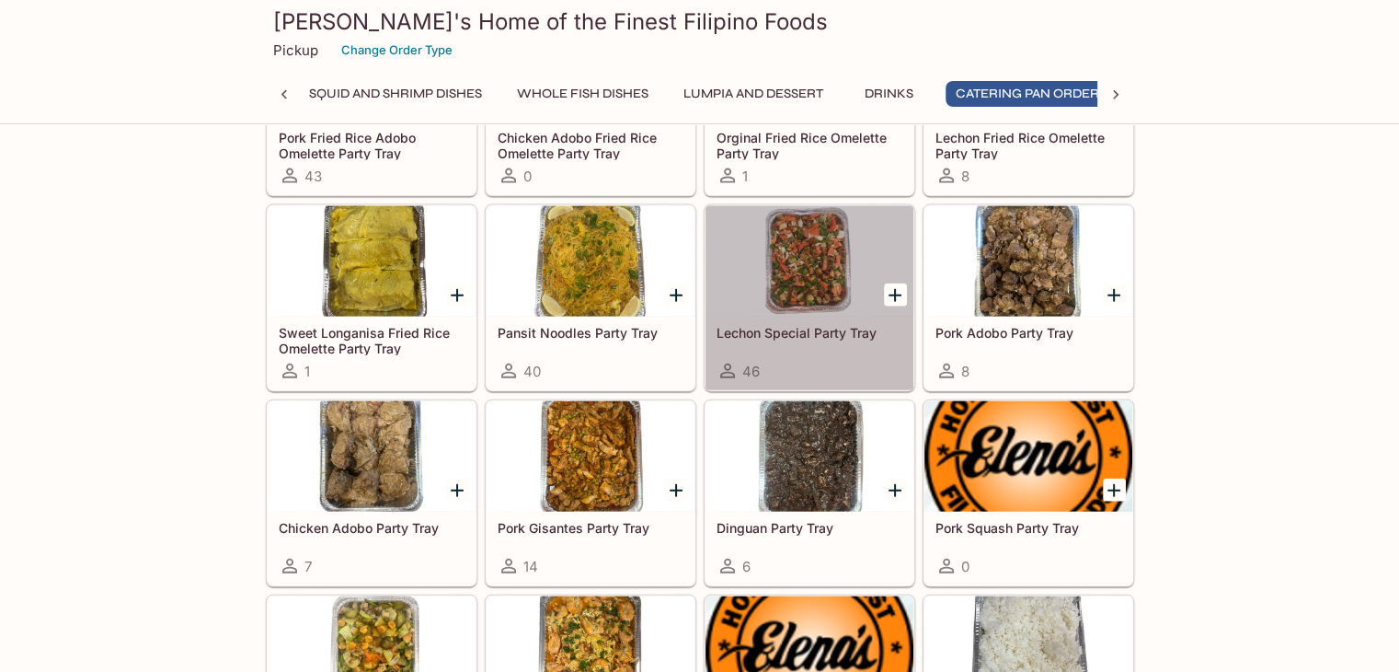
click at [799, 267] on div at bounding box center [810, 261] width 208 height 110
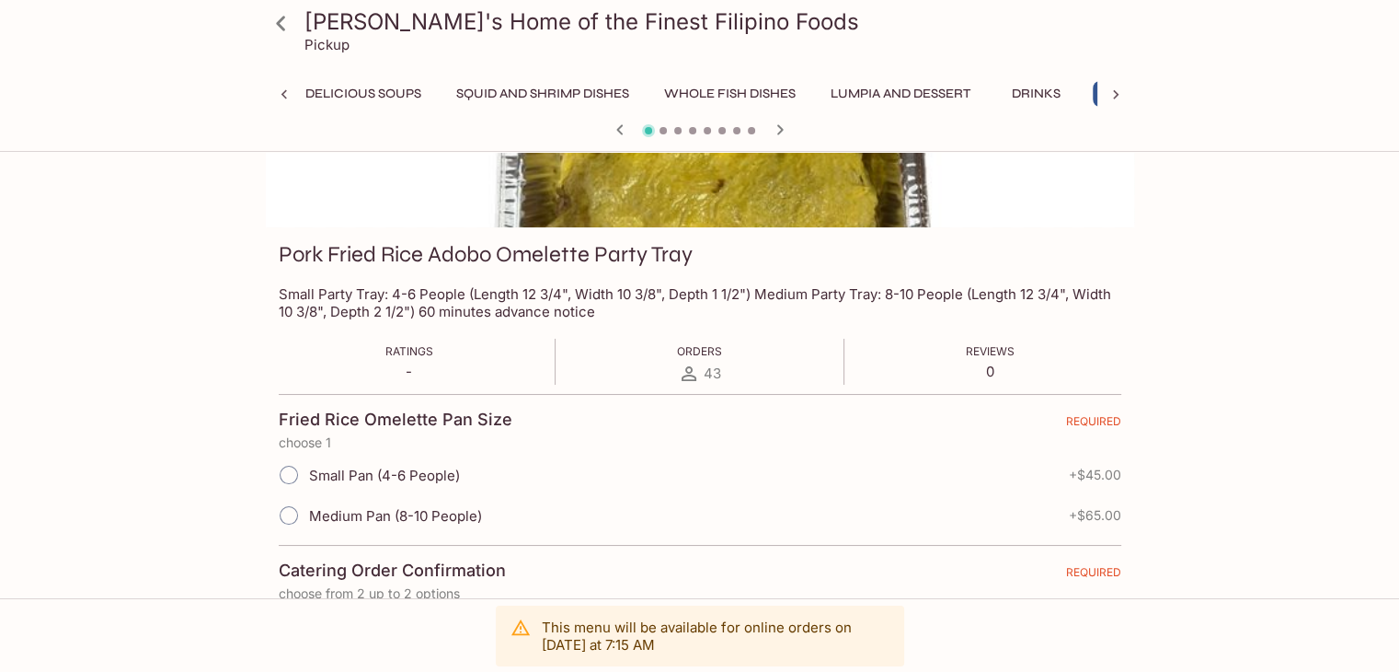
scroll to position [276, 0]
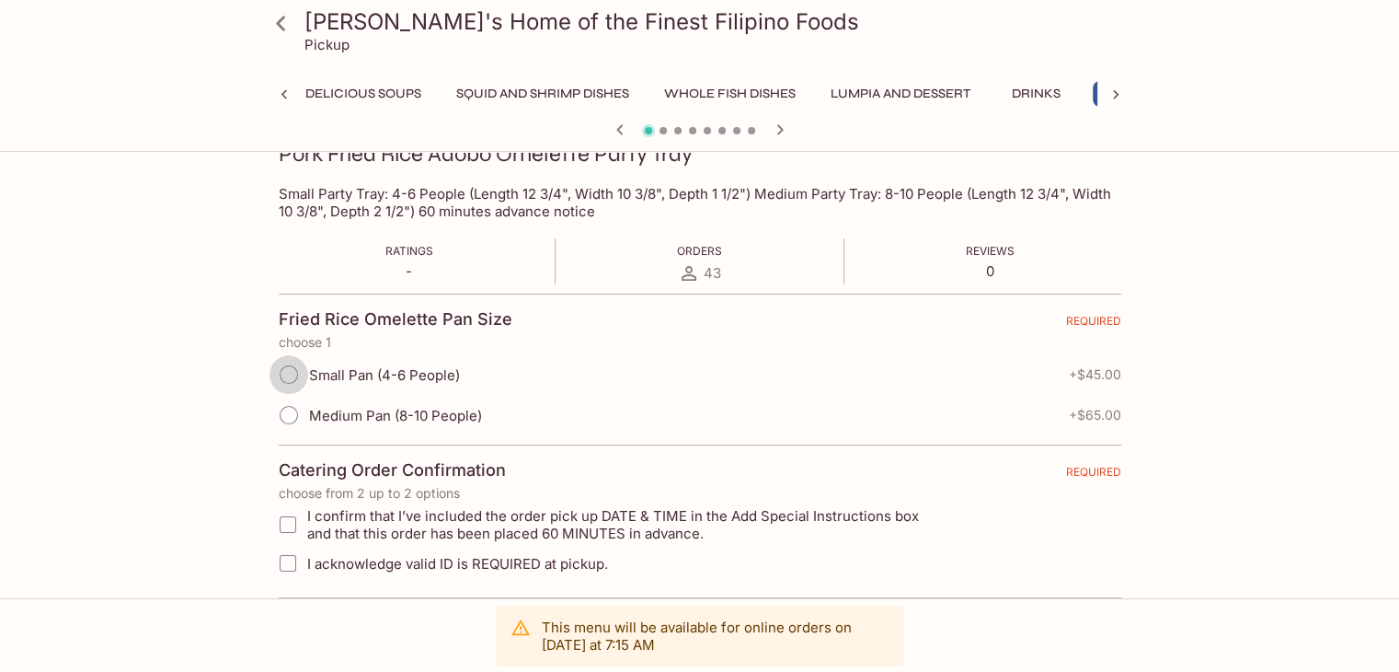
click at [282, 372] on input "Small Pan (4-6 People)" at bounding box center [289, 374] width 39 height 39
radio input "true"
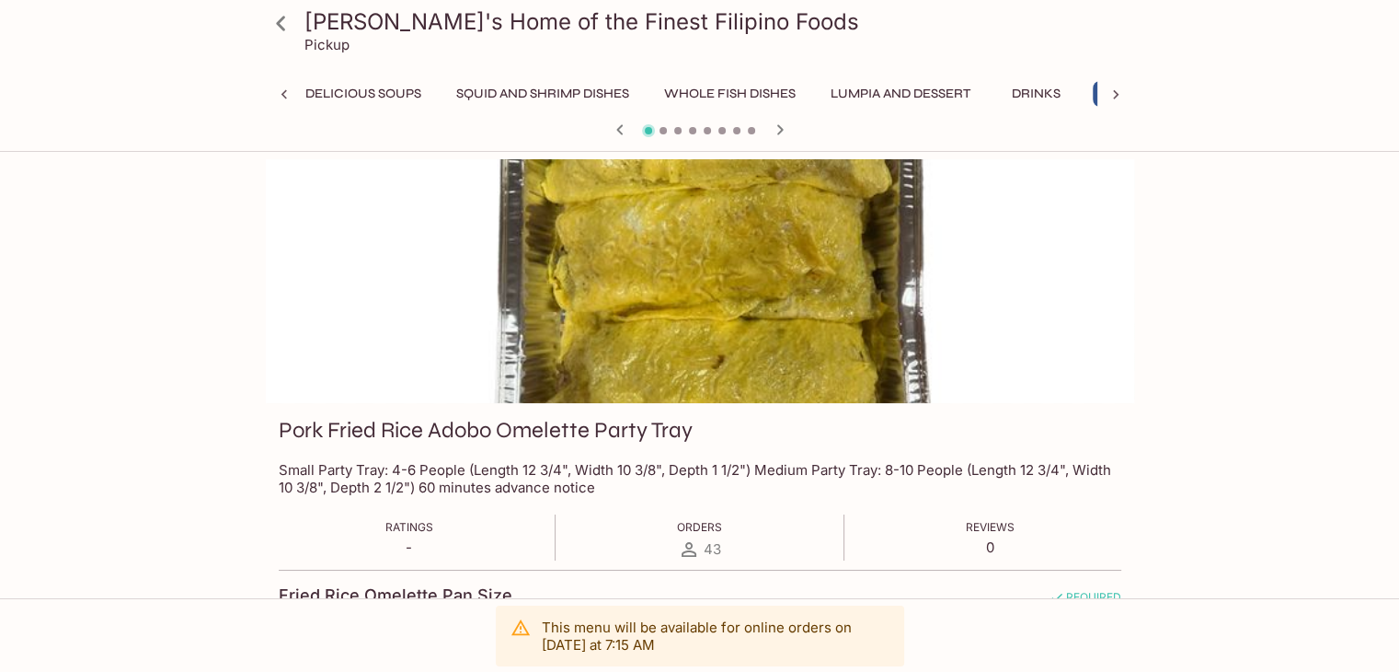
click at [283, 95] on icon at bounding box center [284, 95] width 18 height 18
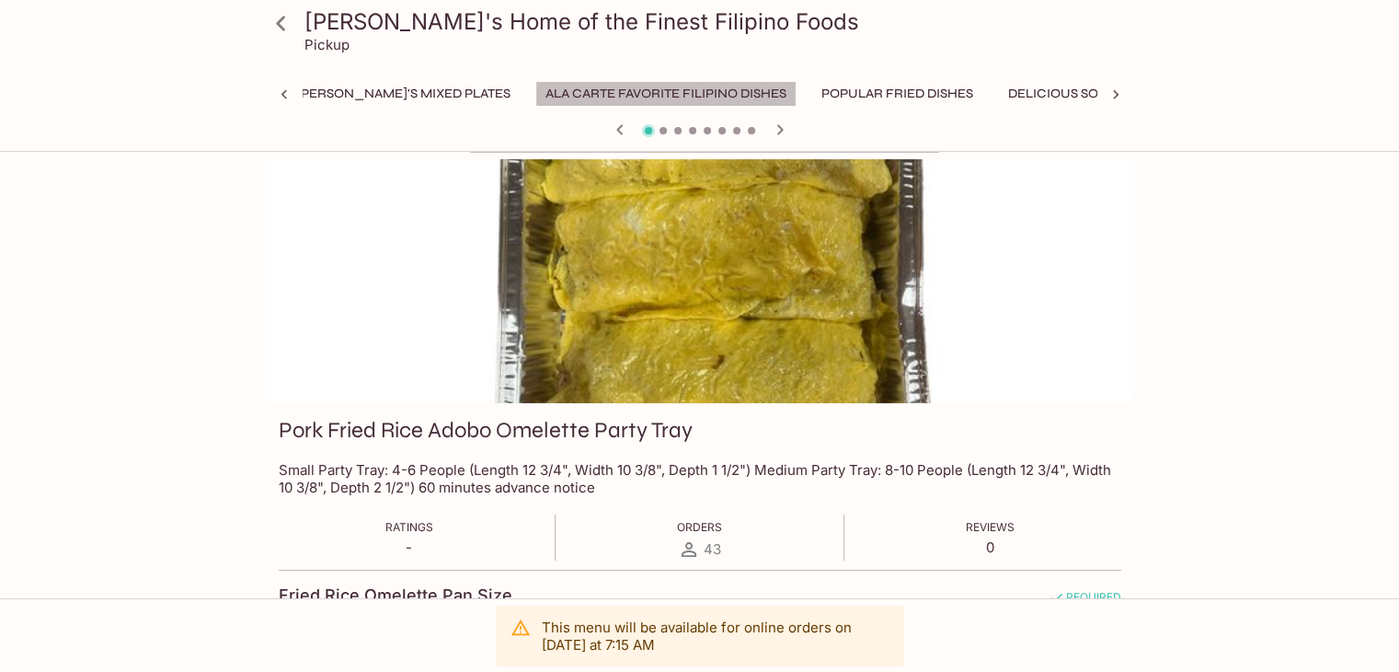
click at [535, 96] on button "Ala Carte Favorite Filipino Dishes" at bounding box center [665, 94] width 261 height 26
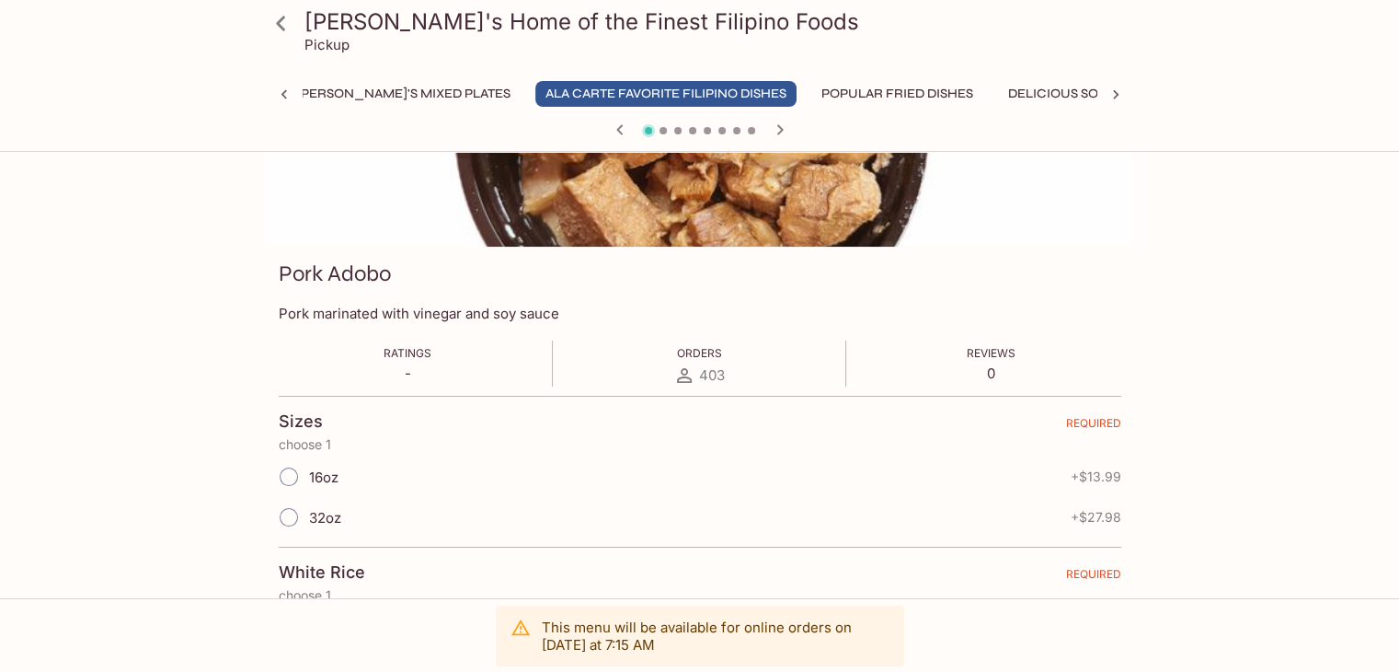
scroll to position [92, 0]
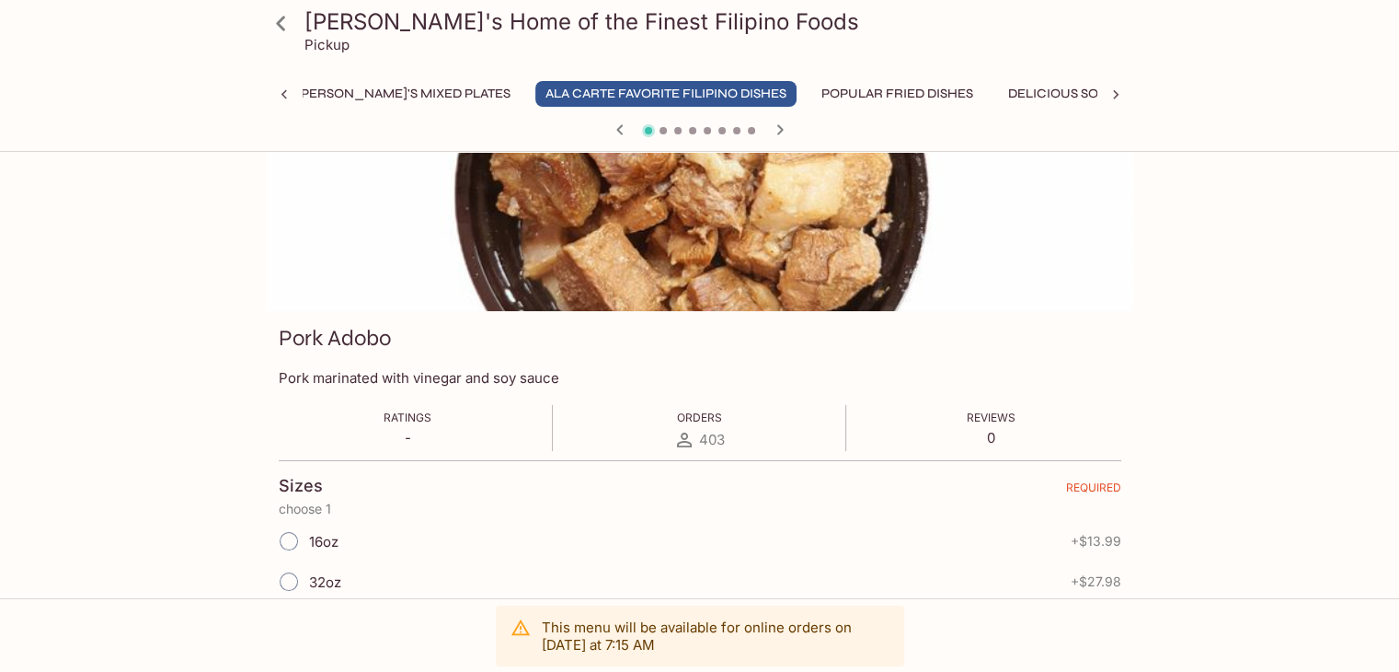
click at [284, 30] on icon at bounding box center [281, 23] width 32 height 32
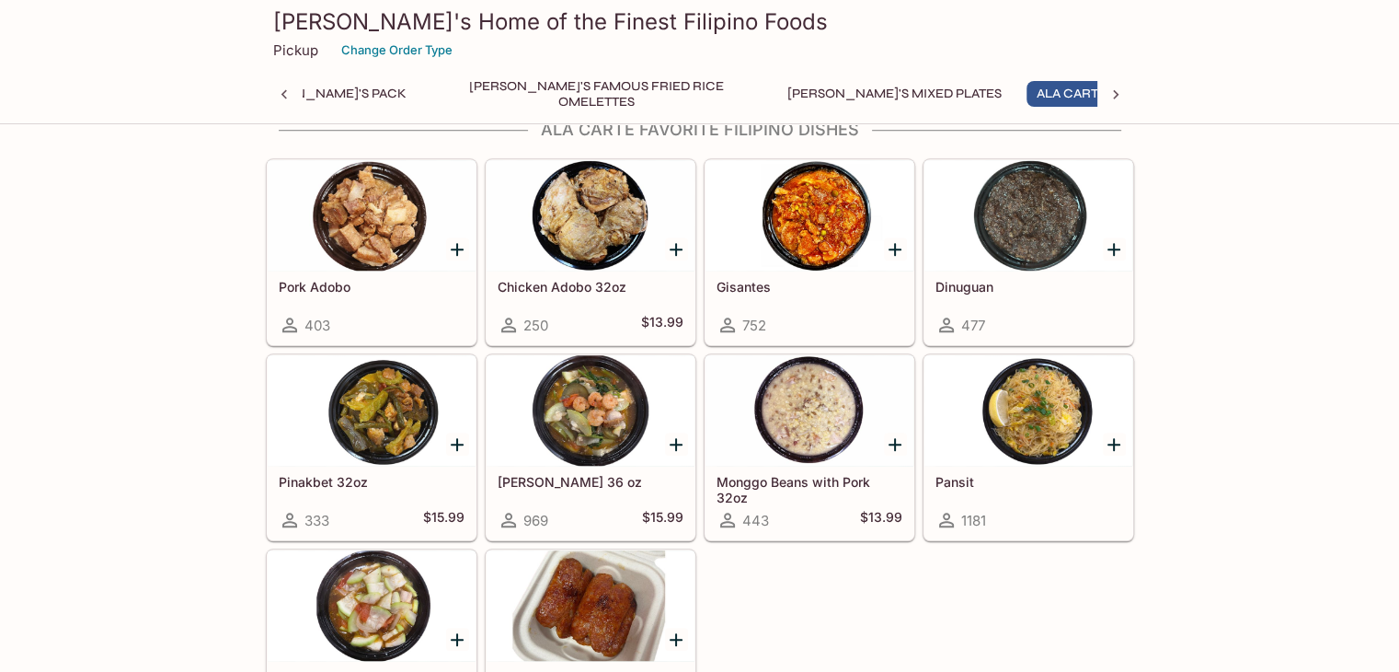
scroll to position [0, 244]
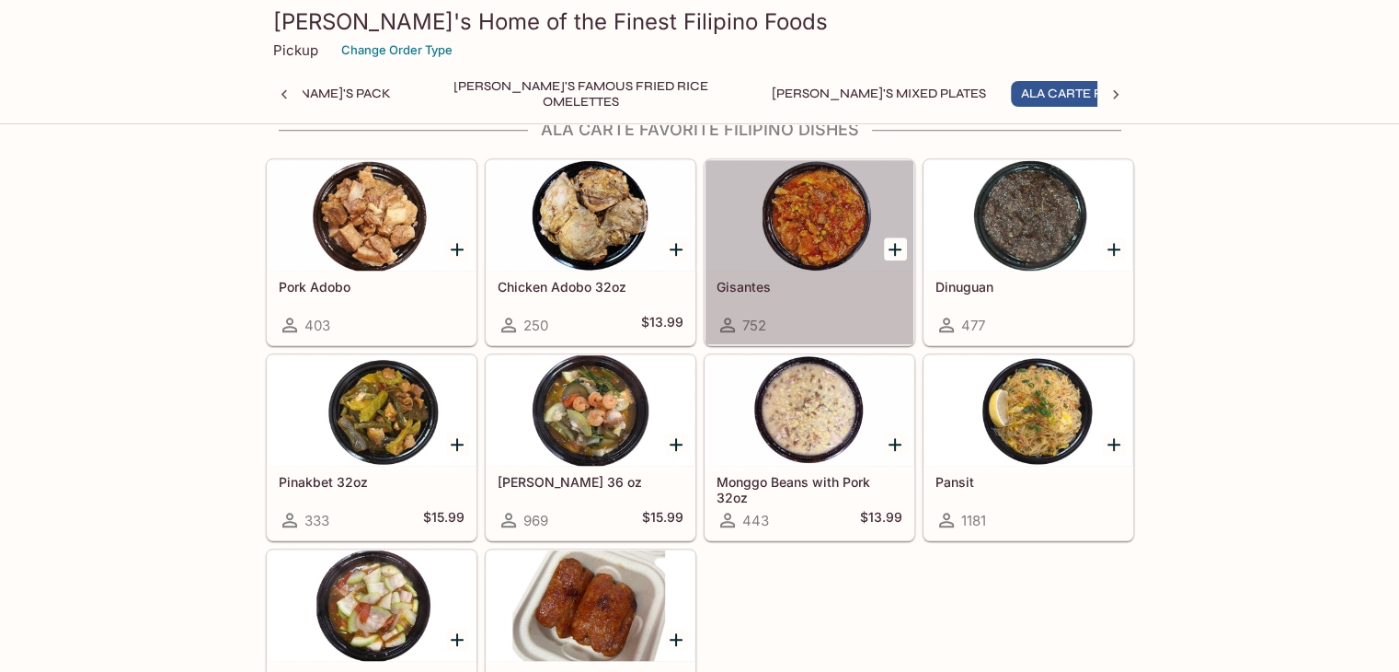
click at [838, 216] on div at bounding box center [810, 215] width 208 height 110
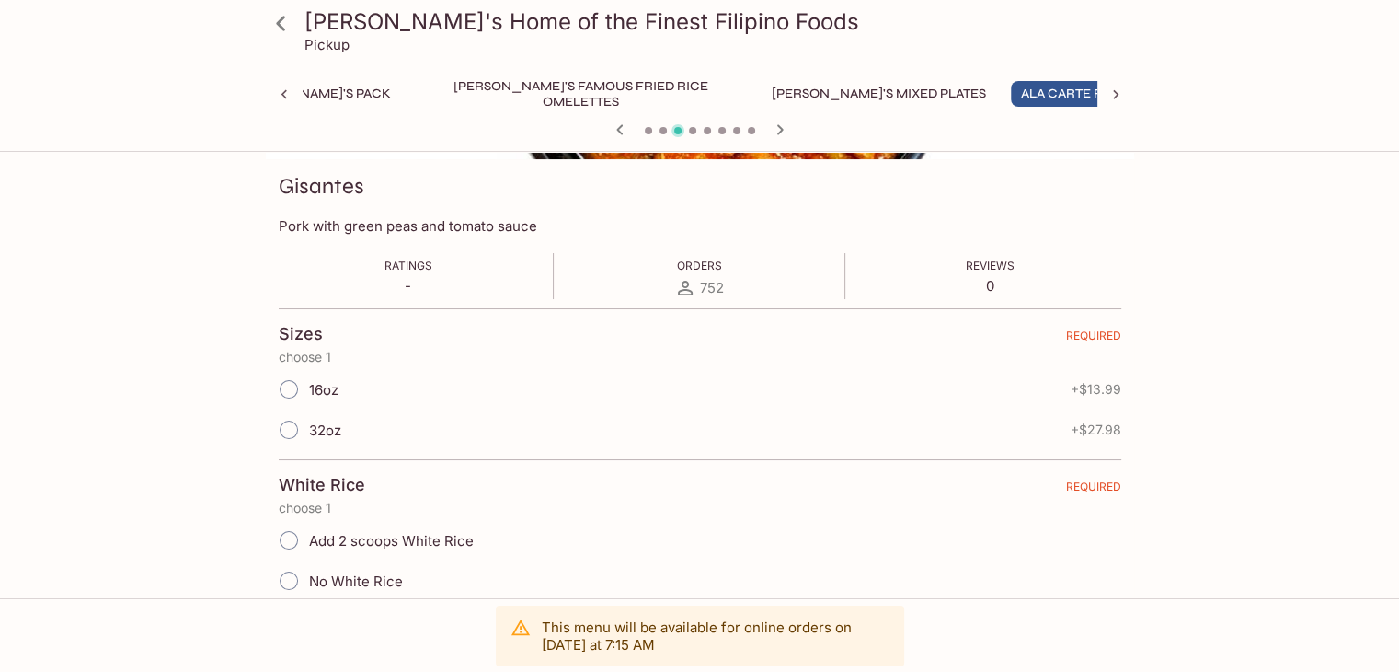
scroll to position [276, 0]
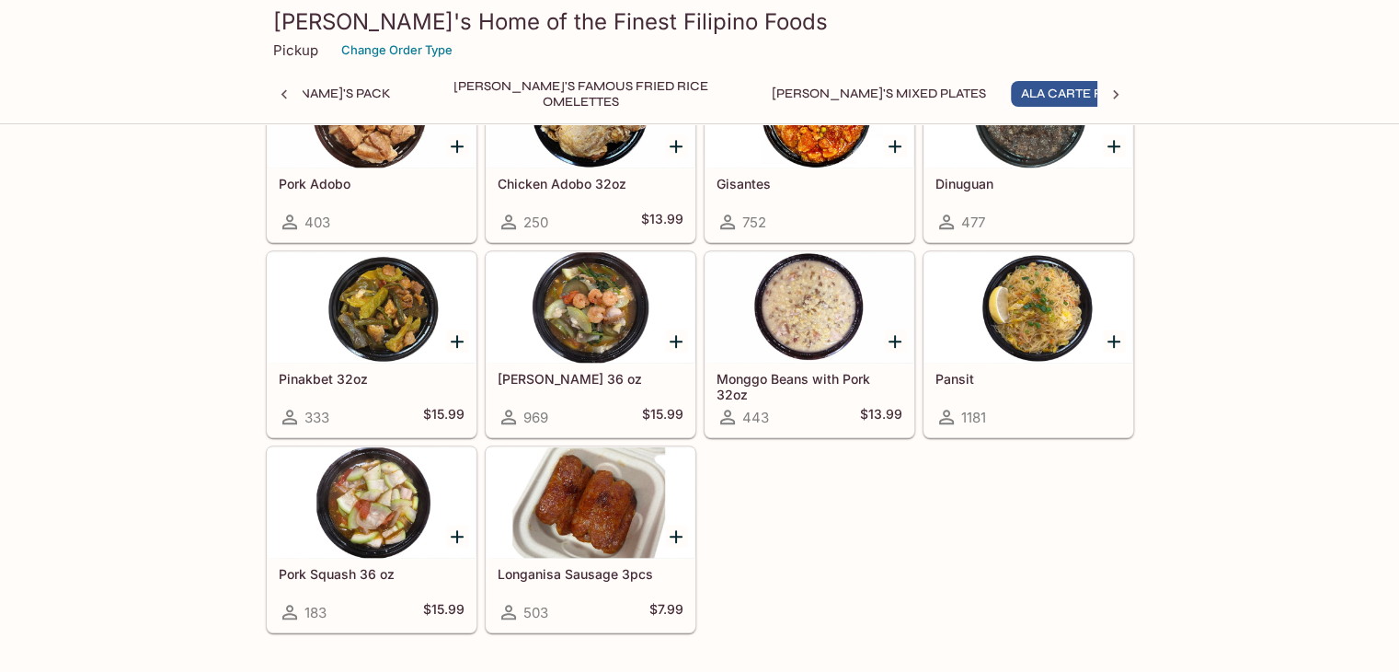
scroll to position [1391, 0]
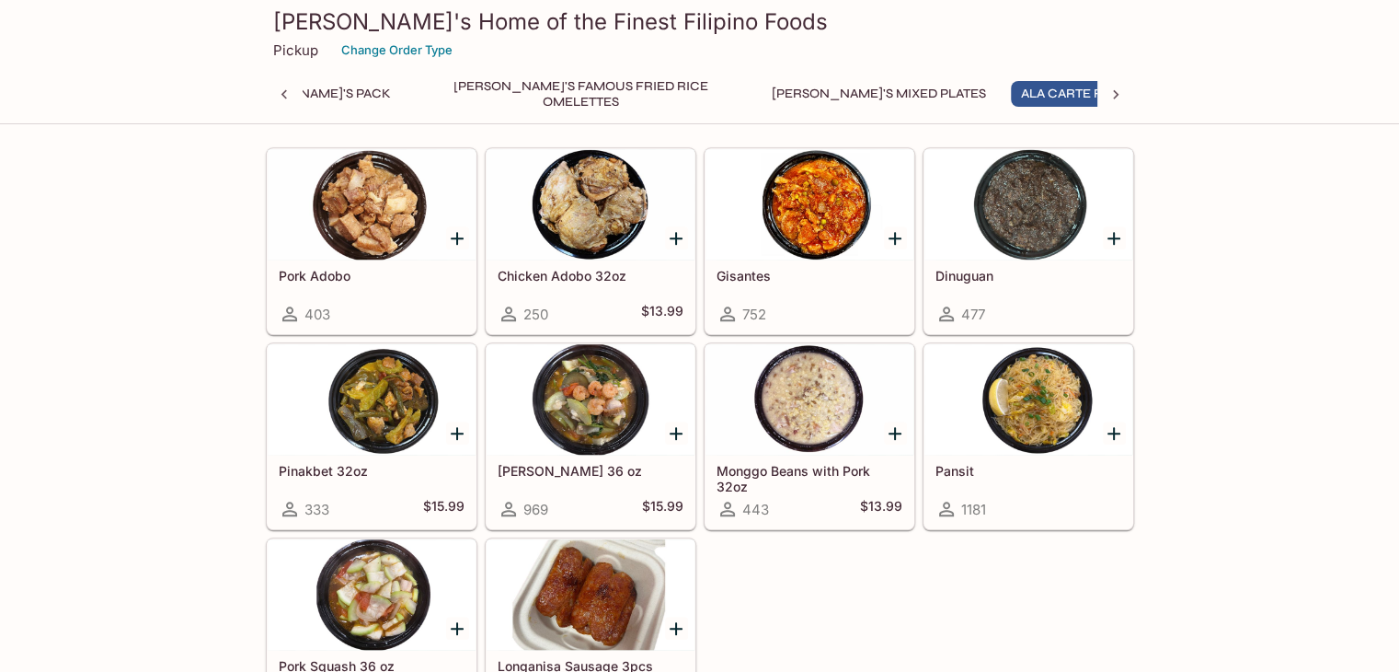
click at [747, 268] on h5 "Gisantes" at bounding box center [810, 276] width 186 height 16
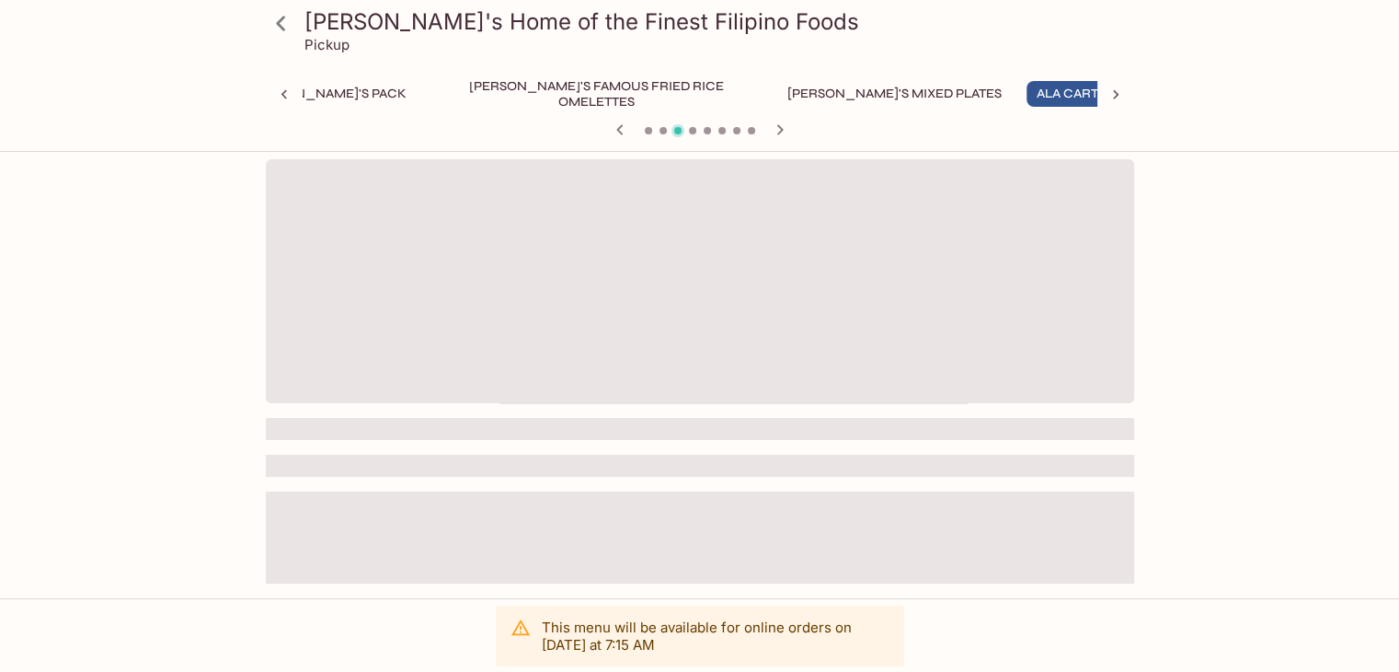
scroll to position [0, 244]
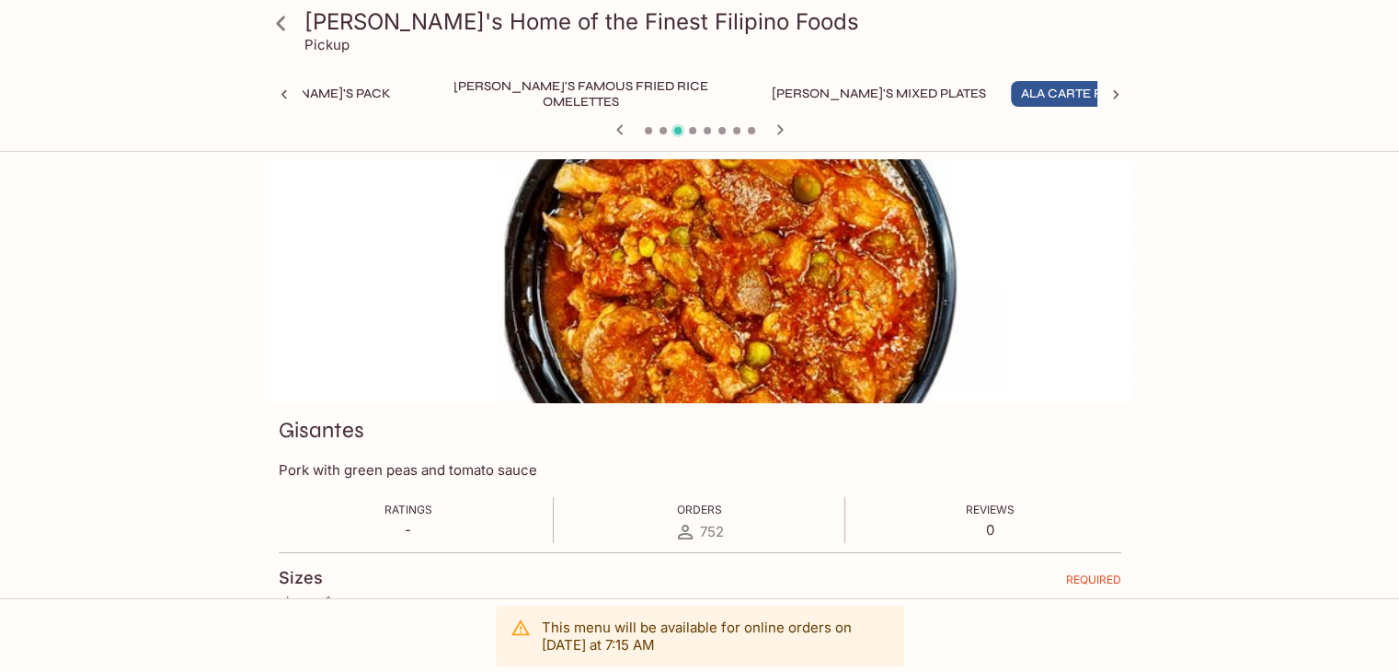
click at [325, 425] on h3 "Gisantes" at bounding box center [322, 430] width 86 height 29
click at [331, 430] on h3 "Gisantes" at bounding box center [322, 430] width 86 height 29
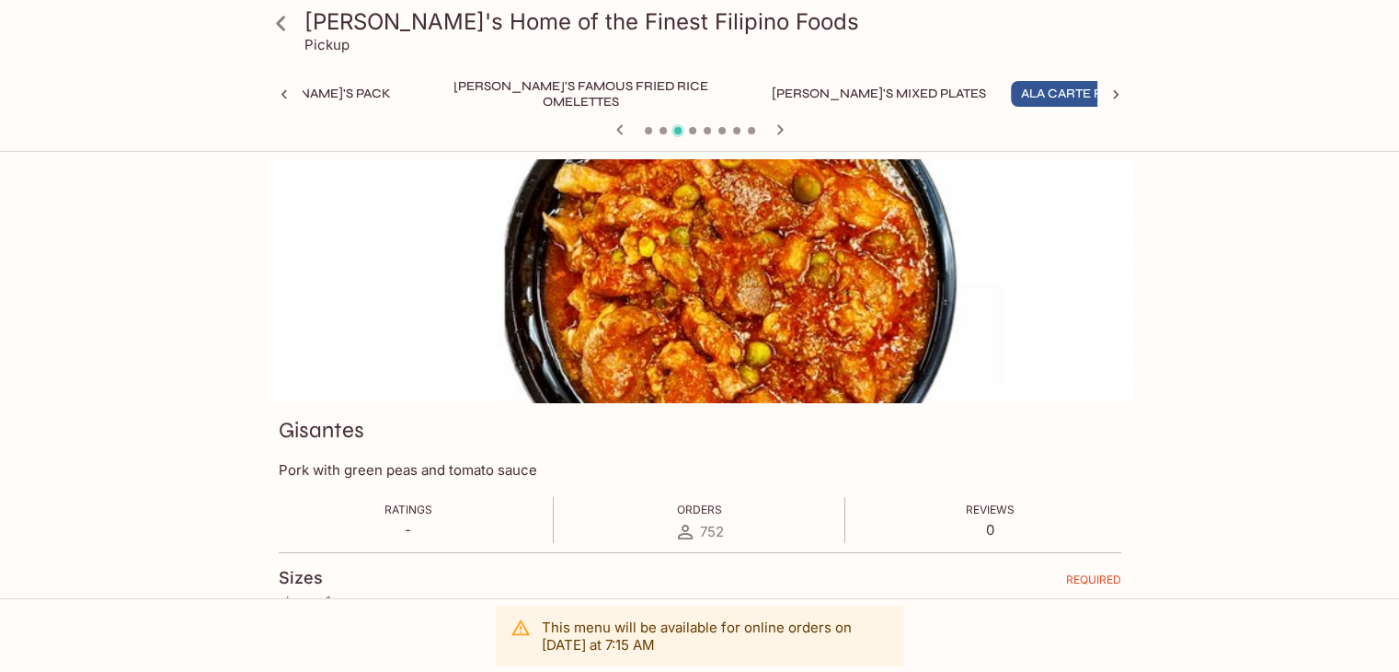
click at [331, 430] on h3 "Gisantes" at bounding box center [322, 430] width 86 height 29
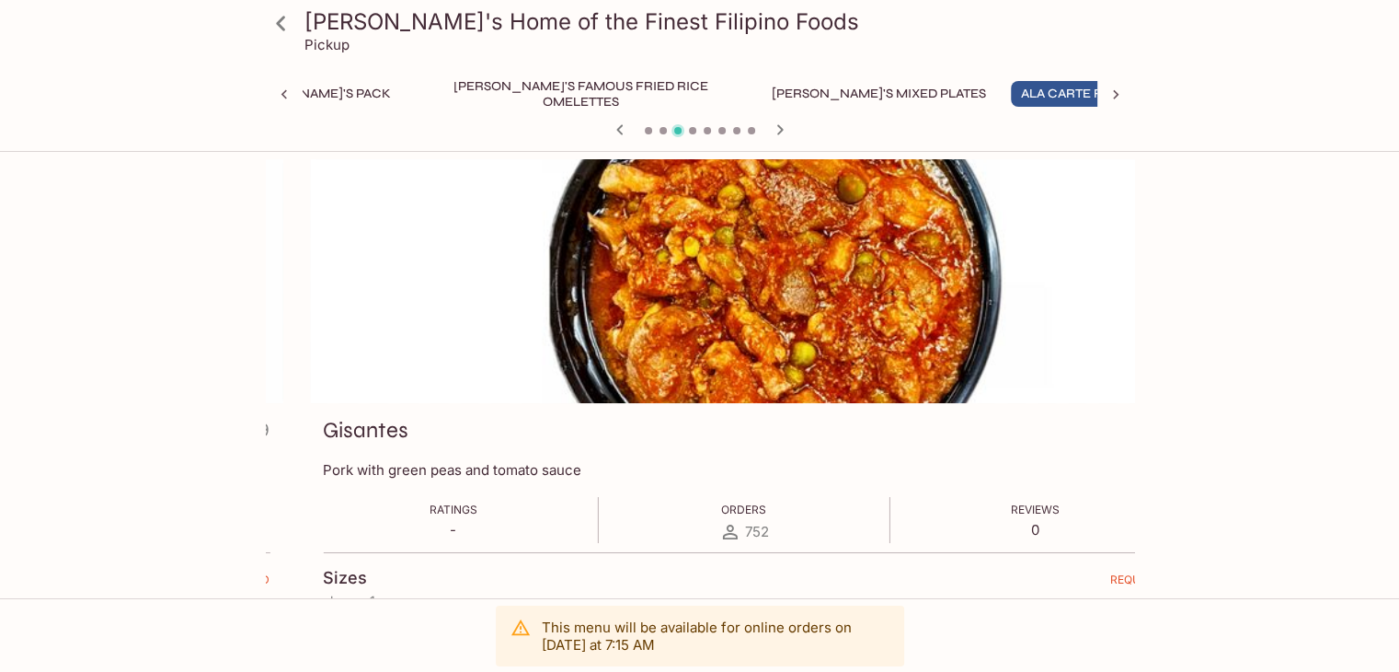
click at [407, 443] on h3 "Gisantes" at bounding box center [366, 430] width 86 height 29
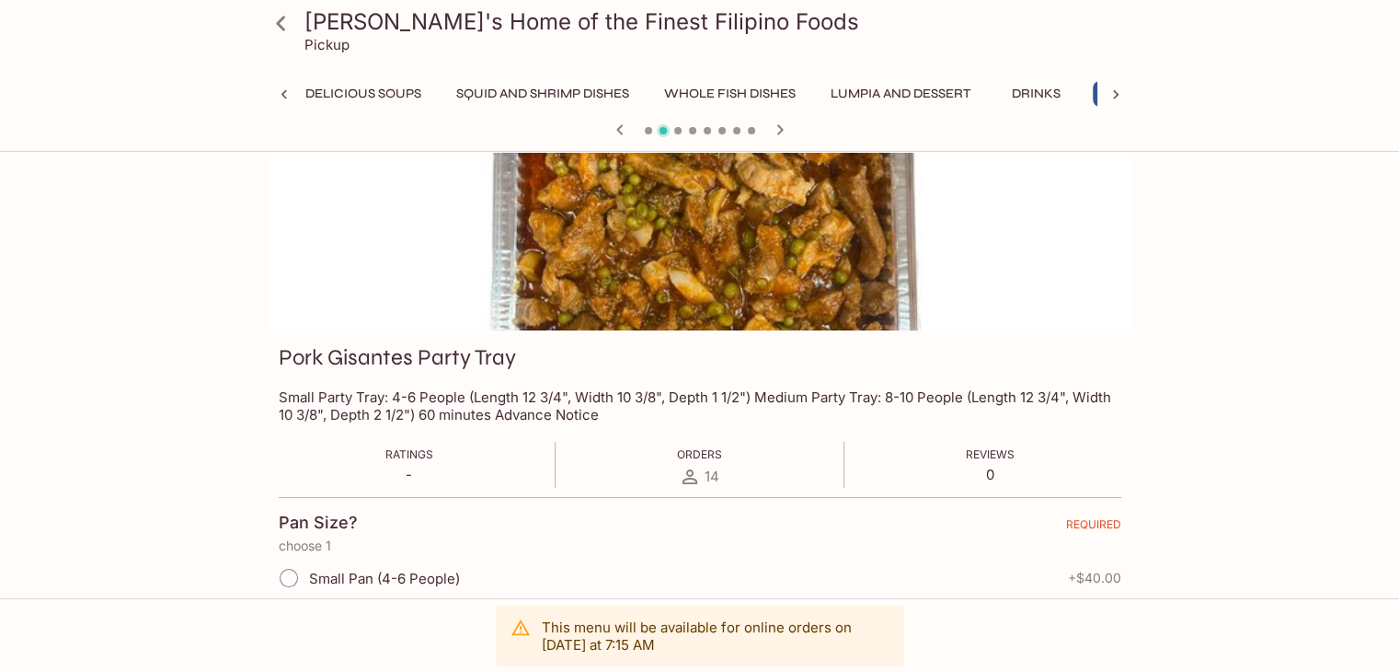
scroll to position [184, 0]
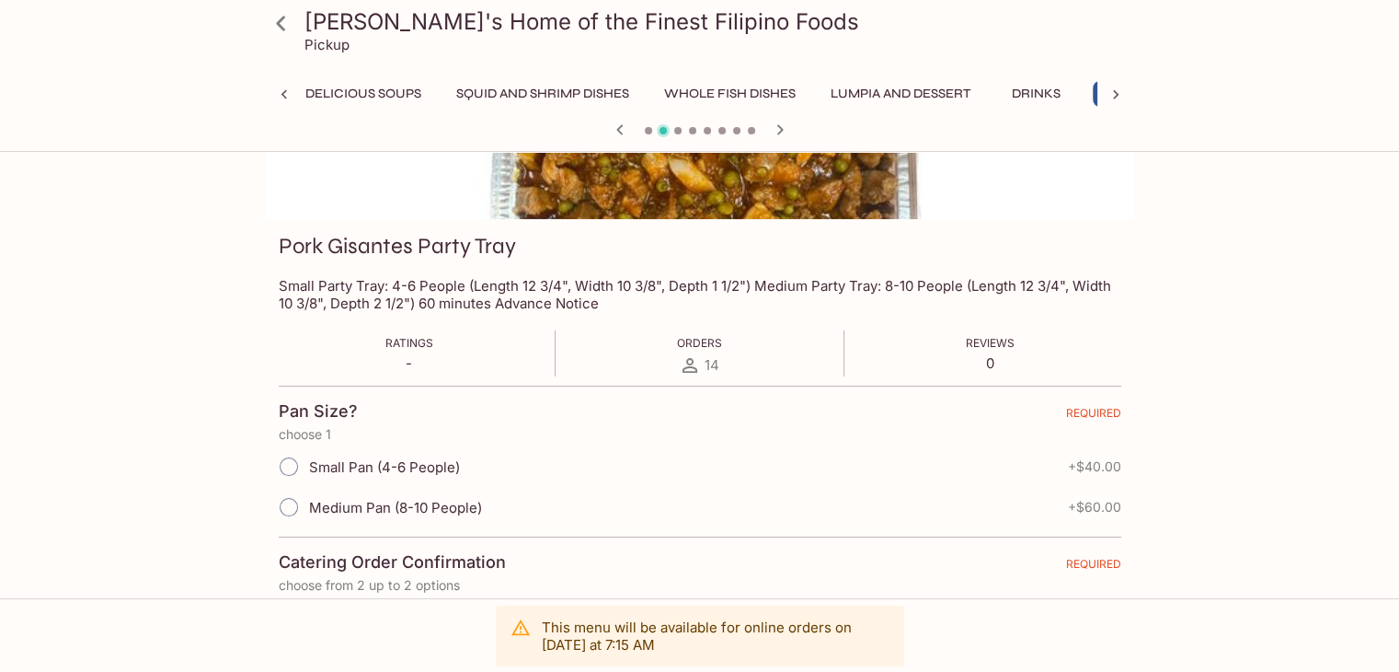
click at [294, 466] on input "Small Pan (4-6 People)" at bounding box center [289, 466] width 39 height 39
radio input "true"
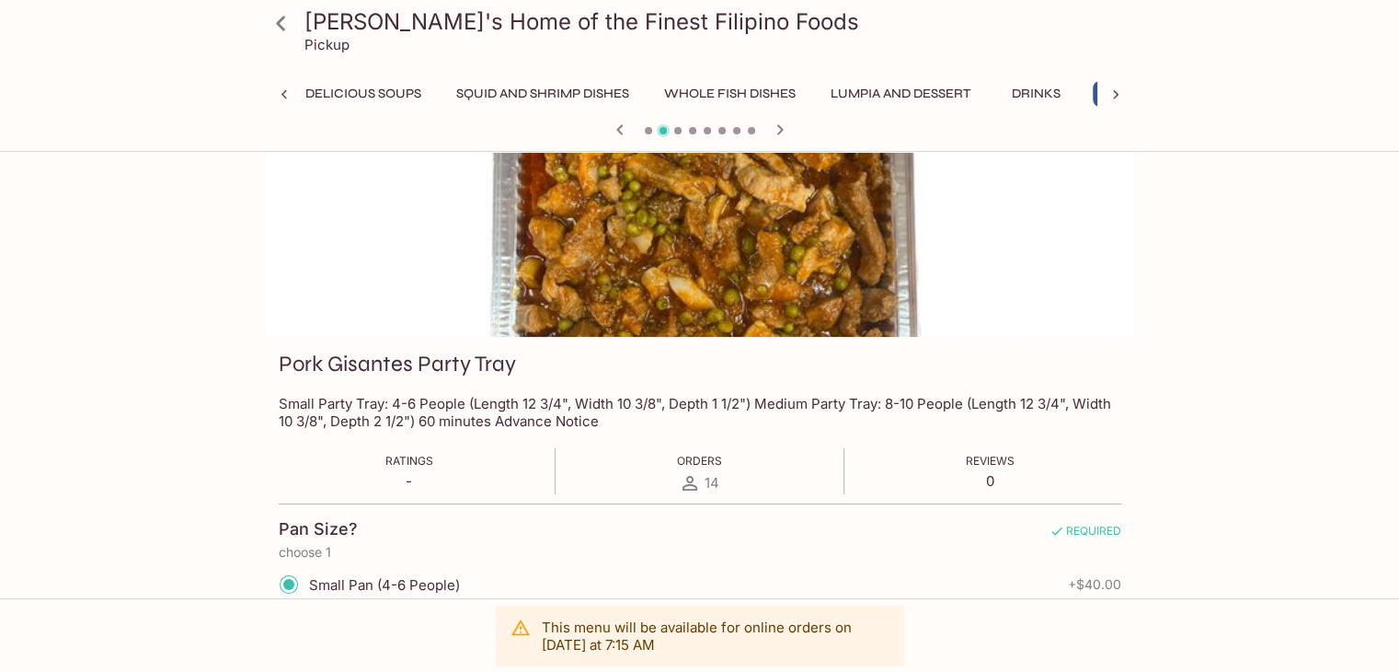
scroll to position [0, 0]
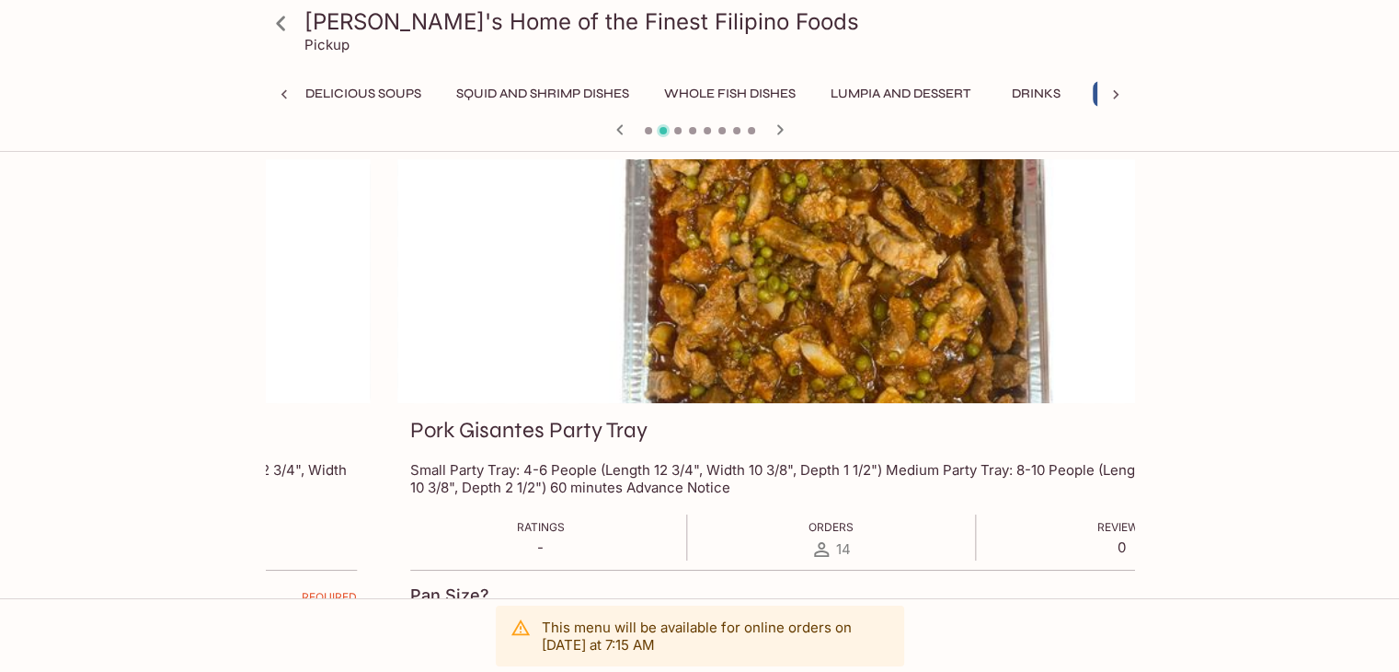
click at [611, 468] on p "Small Party Tray: 4-6 People (Length 12 3/4", Width 10 3/8", Depth 1 1/2") Medi…" at bounding box center [831, 478] width 843 height 35
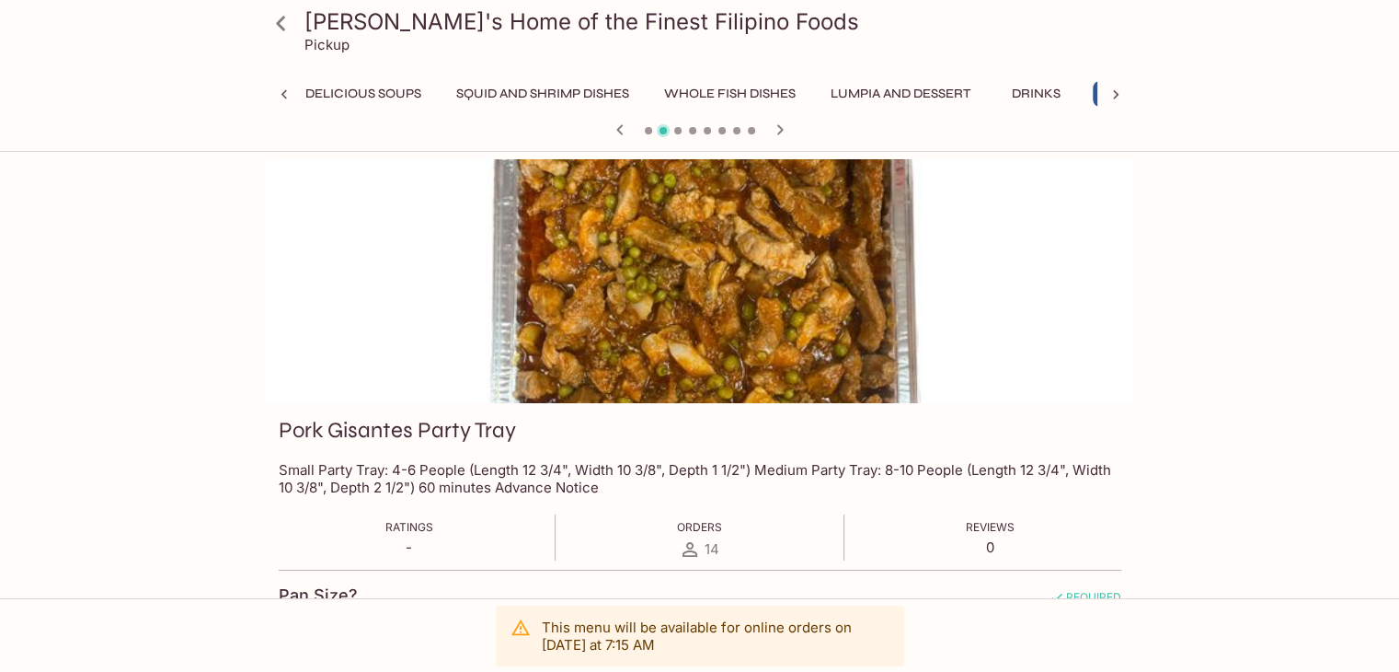
click at [477, 472] on p "Small Party Tray: 4-6 People (Length 12 3/4", Width 10 3/8", Depth 1 1/2") Medi…" at bounding box center [700, 478] width 843 height 35
